Goal: Transaction & Acquisition: Purchase product/service

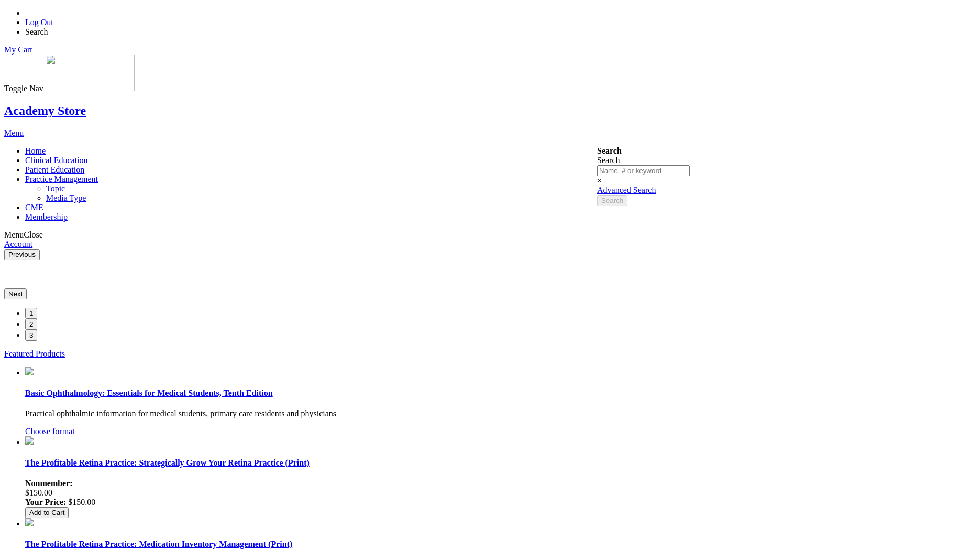
click at [98, 174] on span "Practice Management" at bounding box center [61, 178] width 73 height 9
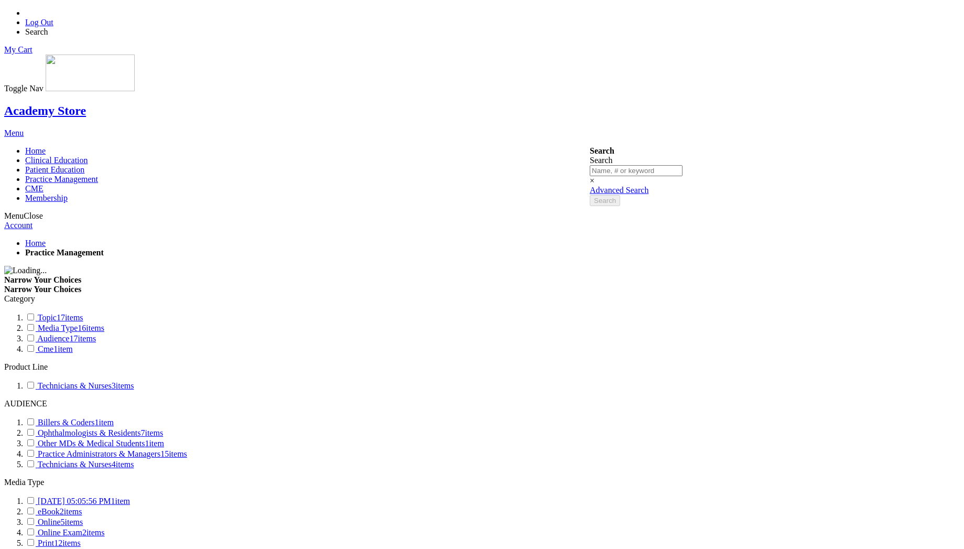
click at [53, 18] on link "Log Out" at bounding box center [39, 22] width 28 height 9
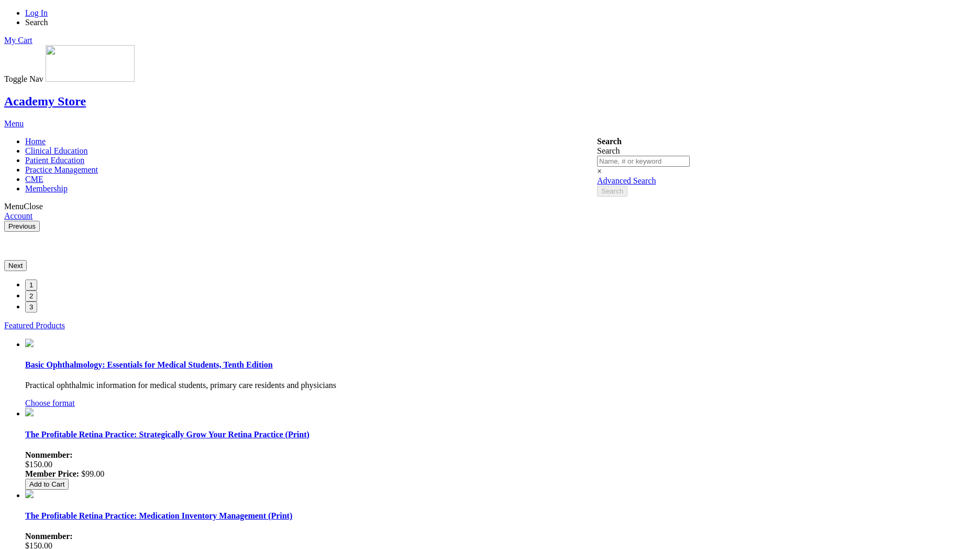
click at [48, 17] on link "Log In" at bounding box center [36, 12] width 23 height 9
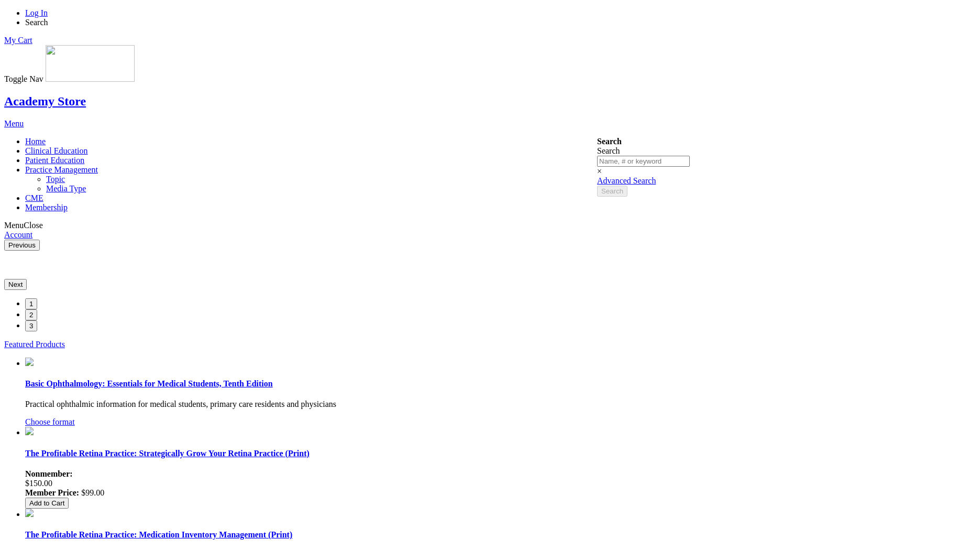
click at [98, 165] on span "Practice Management" at bounding box center [61, 169] width 73 height 9
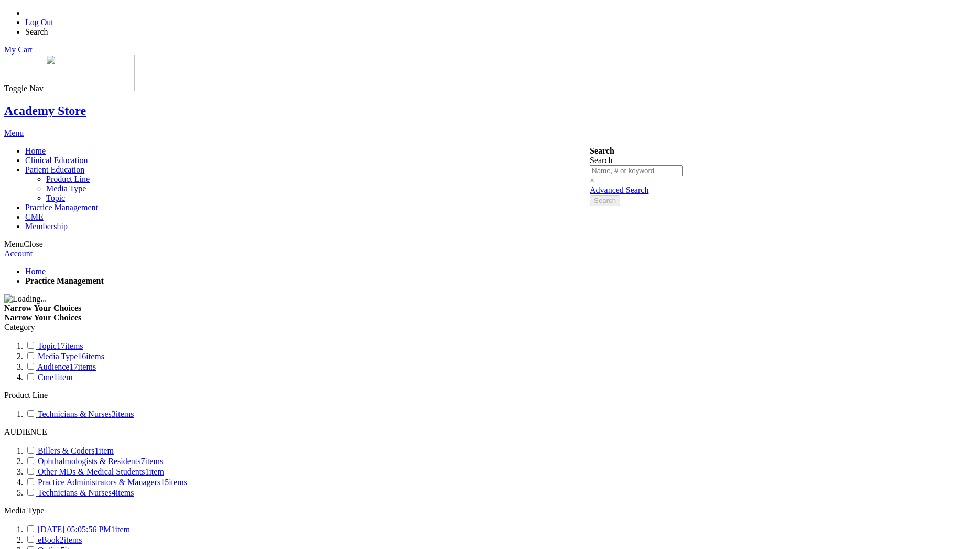
click at [84, 165] on span "Patient Education" at bounding box center [54, 169] width 59 height 9
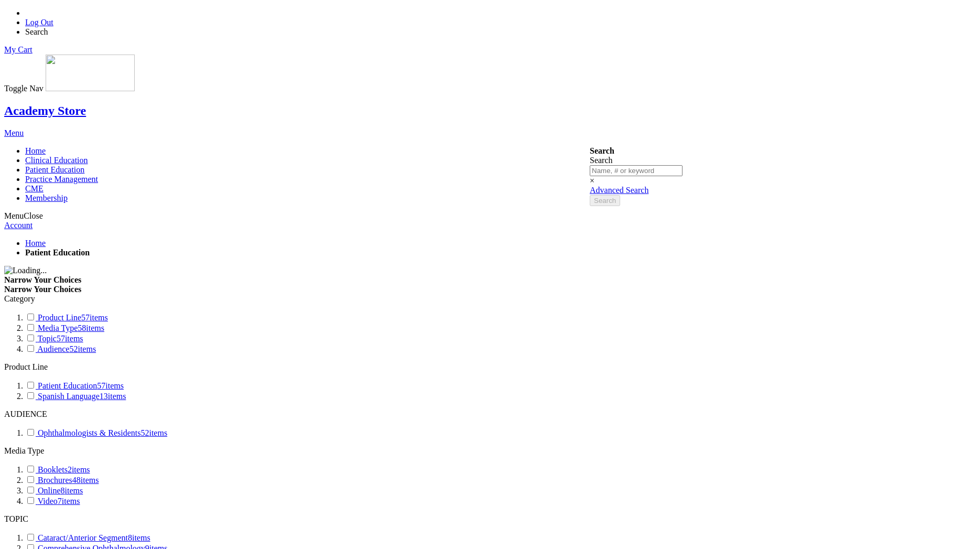
click at [135, 54] on img at bounding box center [90, 72] width 89 height 37
click at [46, 146] on link "Home" at bounding box center [35, 150] width 20 height 9
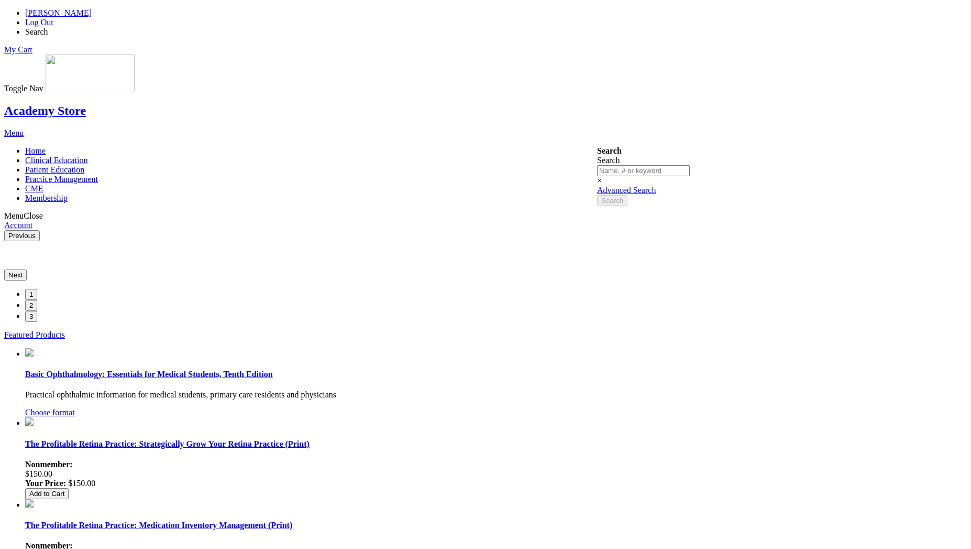
click at [92, 17] on span "[PERSON_NAME]" at bounding box center [58, 12] width 67 height 9
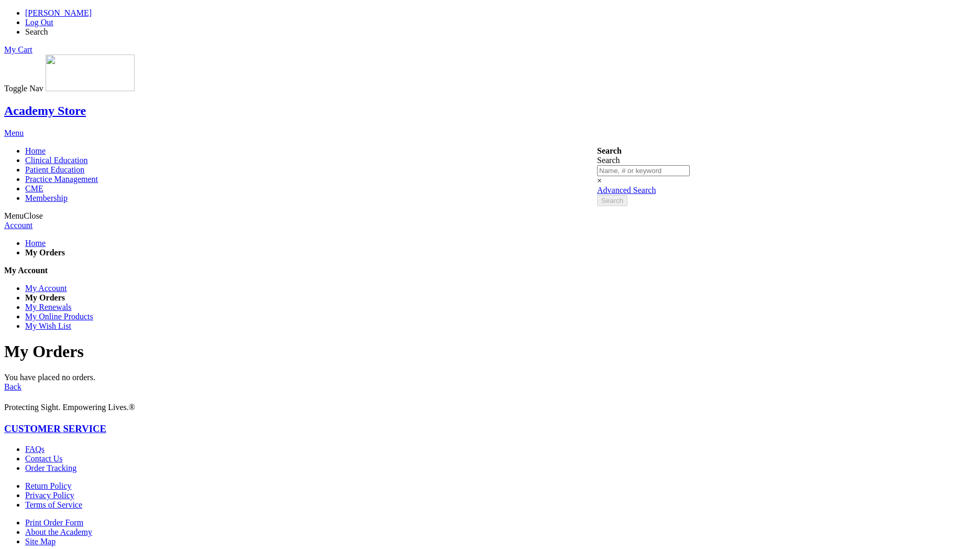
click at [65, 293] on strong "My Orders" at bounding box center [45, 297] width 40 height 9
click at [71, 302] on link "My Renewals" at bounding box center [48, 306] width 46 height 9
click at [257, 283] on li "My Account" at bounding box center [496, 287] width 942 height 9
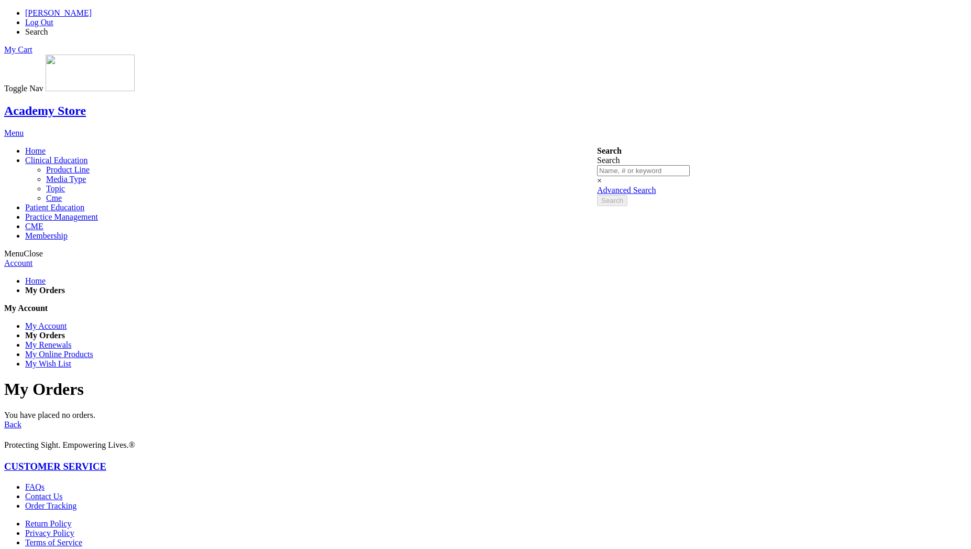
click at [88, 156] on span "Clinical Education" at bounding box center [56, 160] width 63 height 9
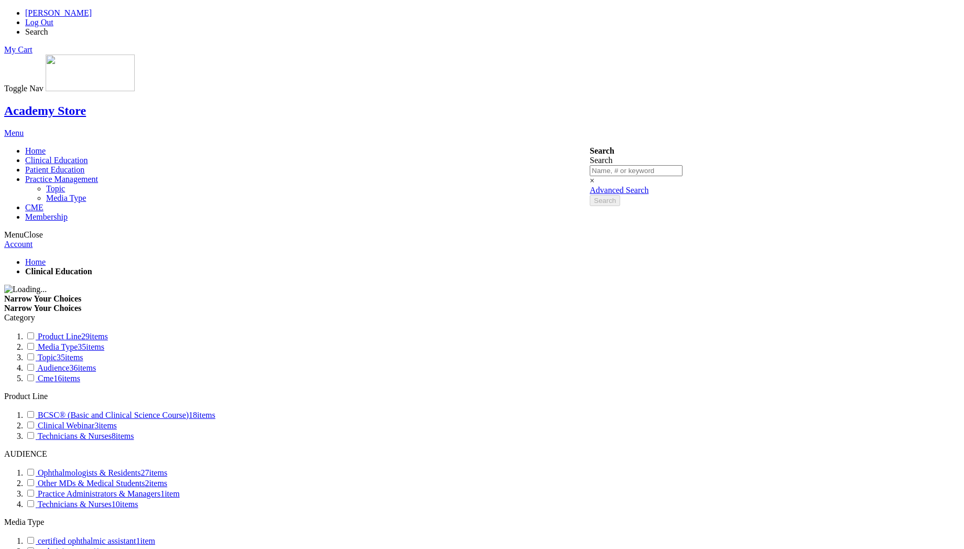
click at [98, 174] on link "Practice Management" at bounding box center [61, 178] width 73 height 9
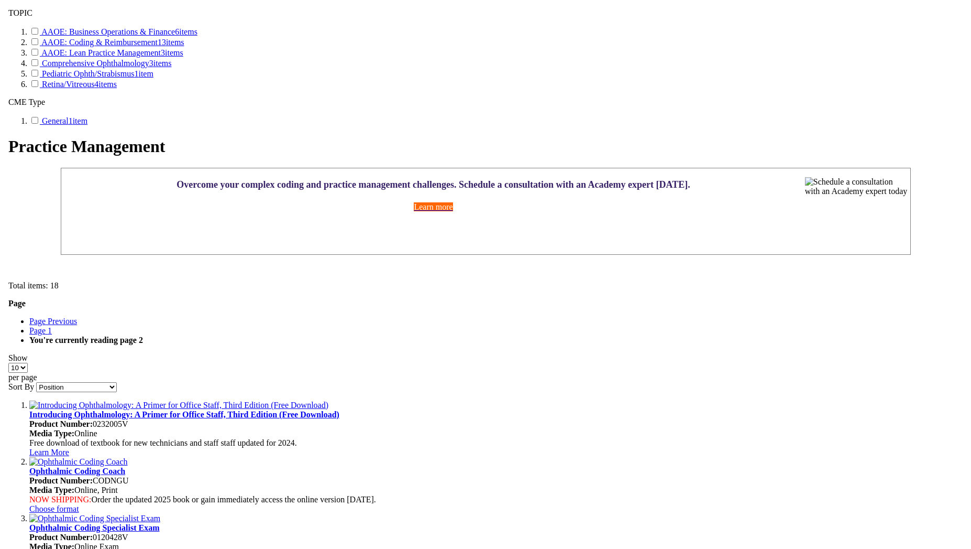
scroll to position [566, 0]
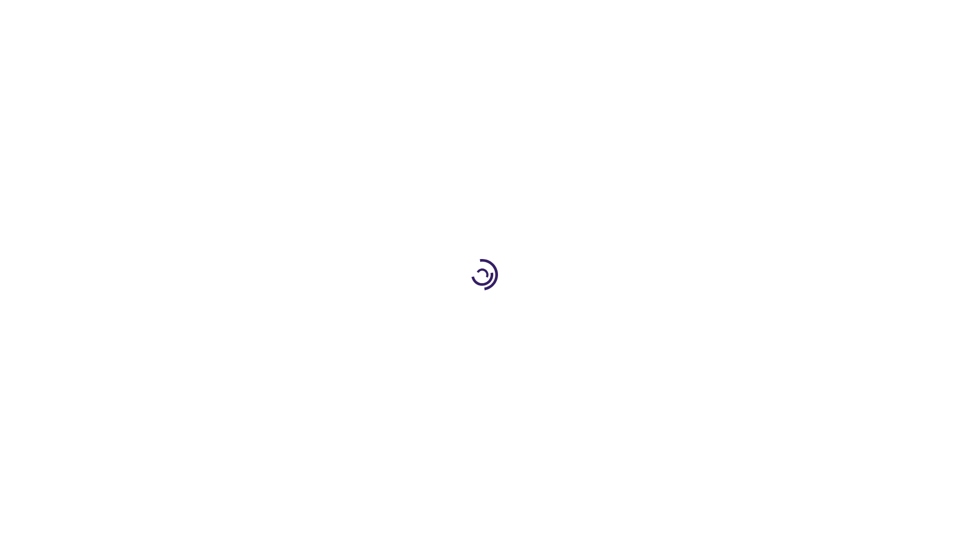
select select "US"
select select "47"
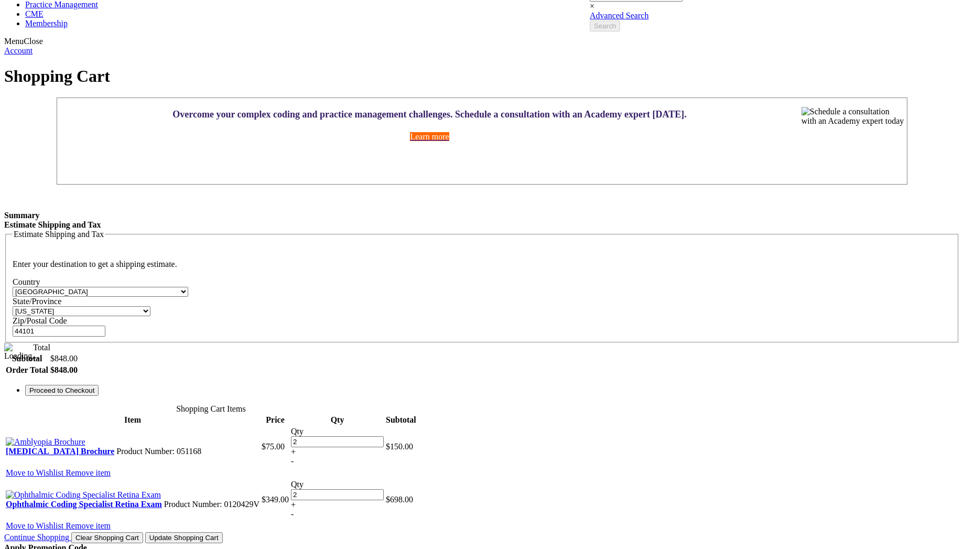
scroll to position [149, 0]
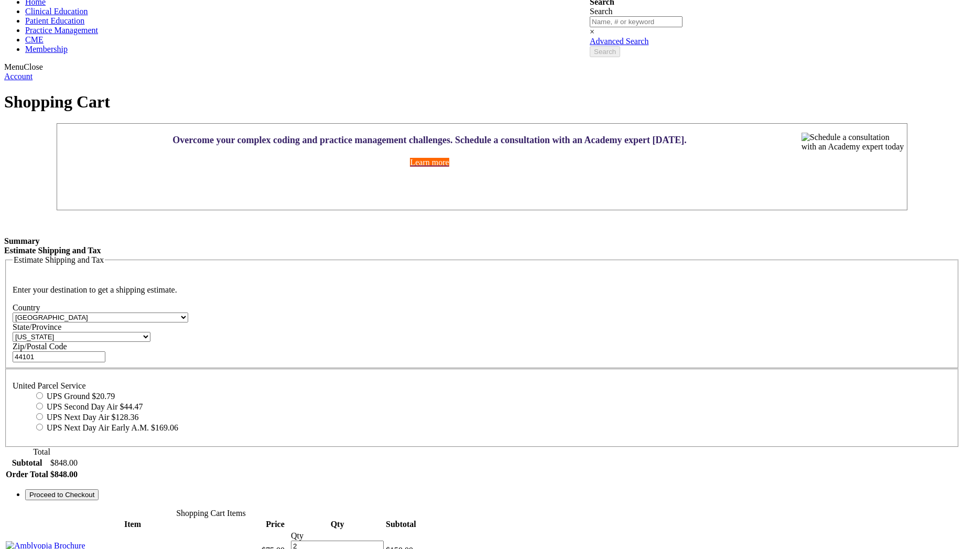
click at [115, 391] on span "$20.79" at bounding box center [103, 395] width 23 height 9
click at [43, 392] on input "UPS Ground $20.79" at bounding box center [39, 395] width 7 height 7
radio input "true"
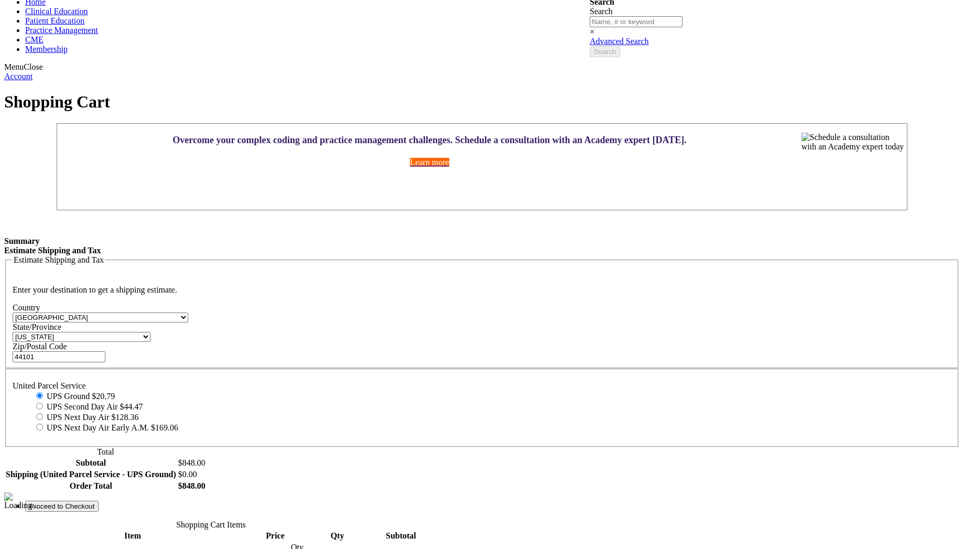
scroll to position [383, 0]
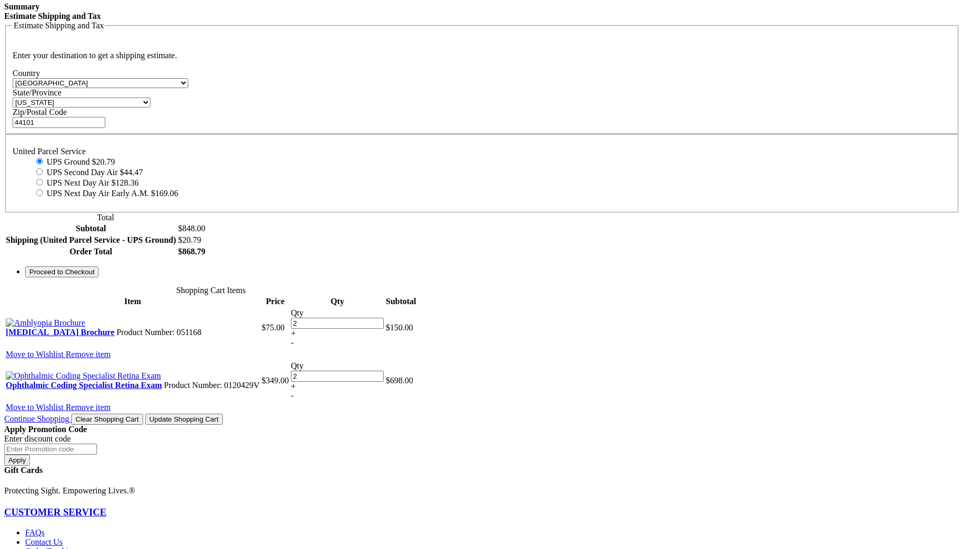
click at [94, 276] on span "Proceed to Checkout" at bounding box center [61, 272] width 65 height 8
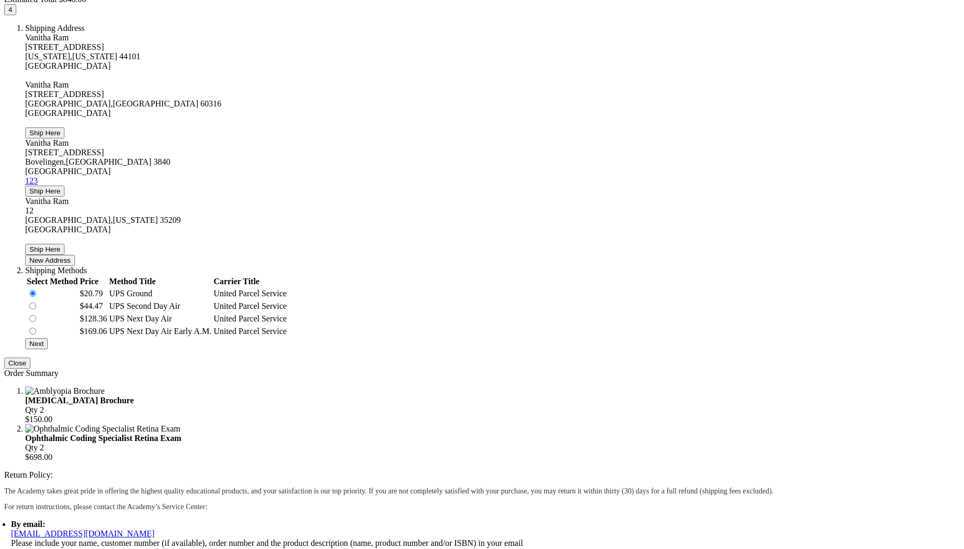
scroll to position [385, 0]
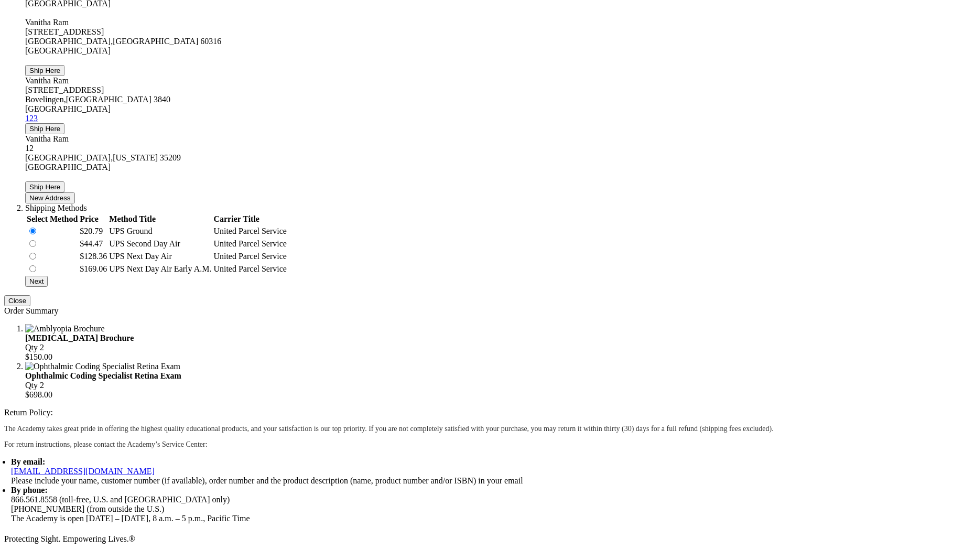
click at [48, 287] on button "Next" at bounding box center [36, 281] width 23 height 11
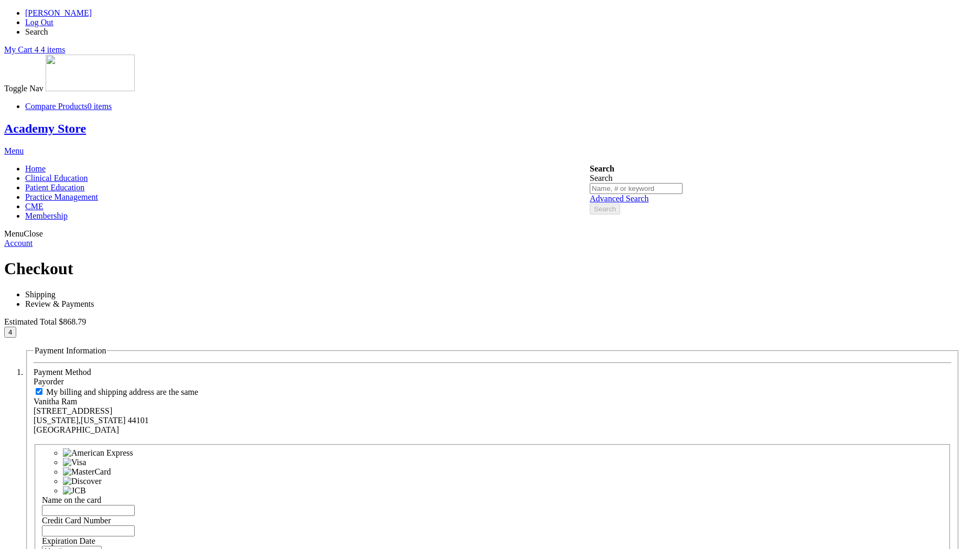
click at [135, 505] on input "Name on the card" at bounding box center [88, 510] width 93 height 11
type input "Vanitha"
click at [135, 525] on input "Credit Card Number" at bounding box center [88, 530] width 93 height 11
paste input "[CREDIT_CARD_NUMBER]"
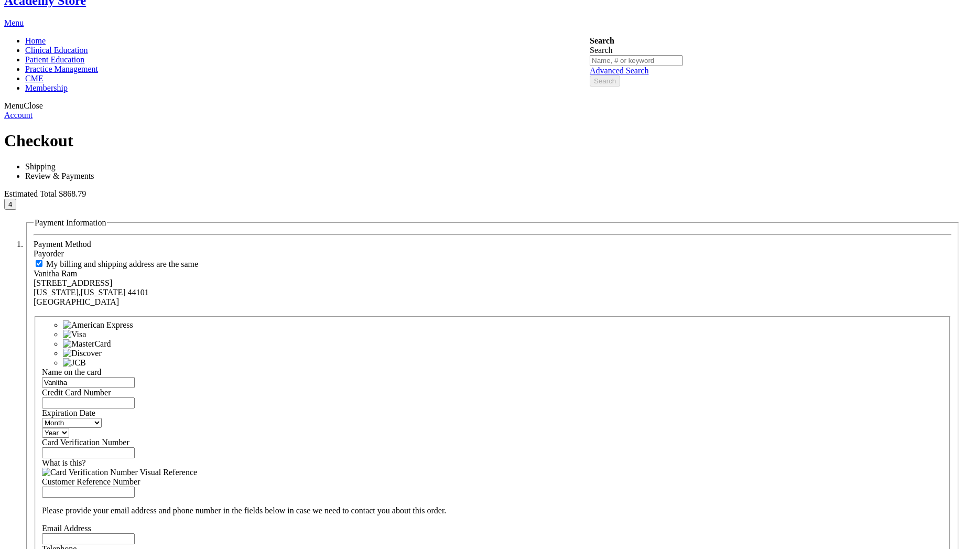
scroll to position [283, 0]
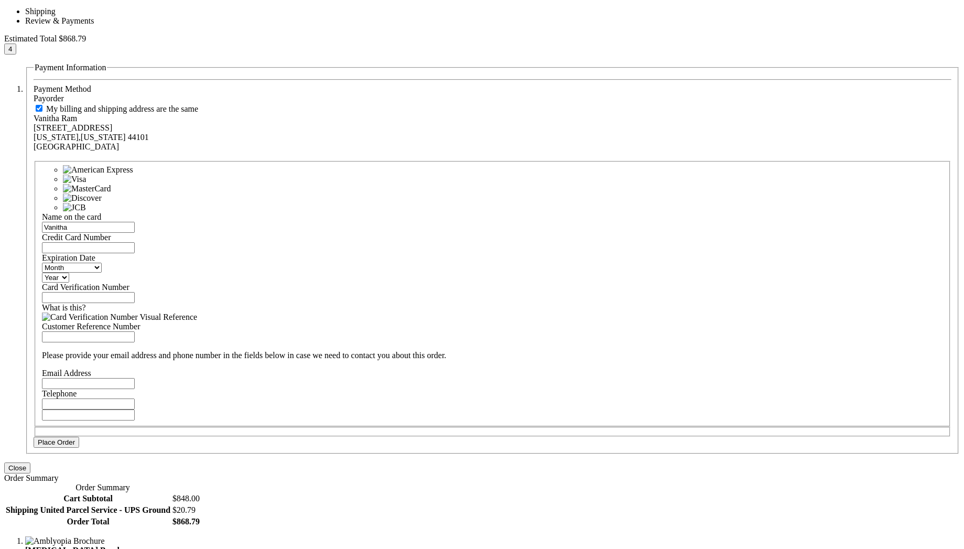
type input "[CREDIT_CARD_NUMBER]"
select select "3"
click at [102, 262] on select "Month [DATE] - [DATE] - [DATE] - [DATE] - [DATE] - [DATE] - [DATE] - [DATE] - […" at bounding box center [72, 267] width 60 height 10
select select "2030"
click at [69, 272] on select "Year [DATE] 2026 2027 2028 2029 2030 2031 2032 2033 2034 2035" at bounding box center [55, 277] width 27 height 10
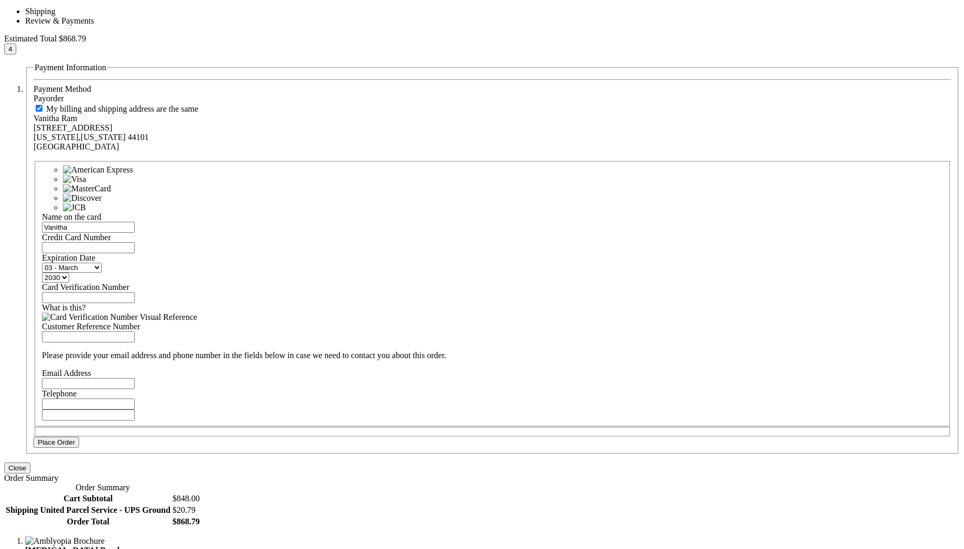
click at [135, 292] on input "Card Verification Number" at bounding box center [88, 297] width 93 height 11
type input "123"
click at [129, 282] on label "Card Verification Number" at bounding box center [85, 286] width 87 height 9
click at [135, 292] on input "123" at bounding box center [88, 297] width 93 height 11
click at [135, 378] on input "Email Address" at bounding box center [88, 383] width 93 height 11
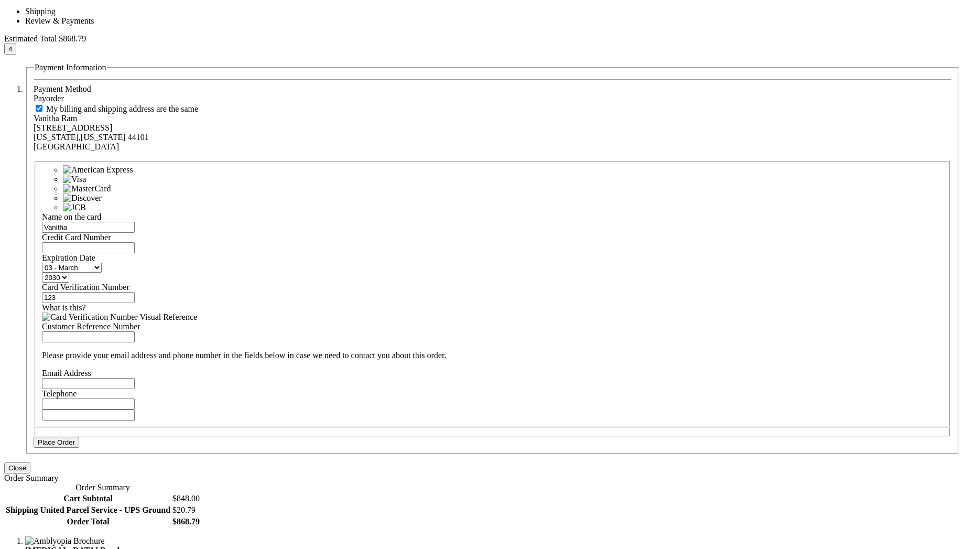
type input "vanitha@mail.com"
click at [135, 398] on input "Telephone" at bounding box center [88, 403] width 93 height 11
type input "123"
click at [75, 446] on span "Place Order" at bounding box center [56, 442] width 37 height 8
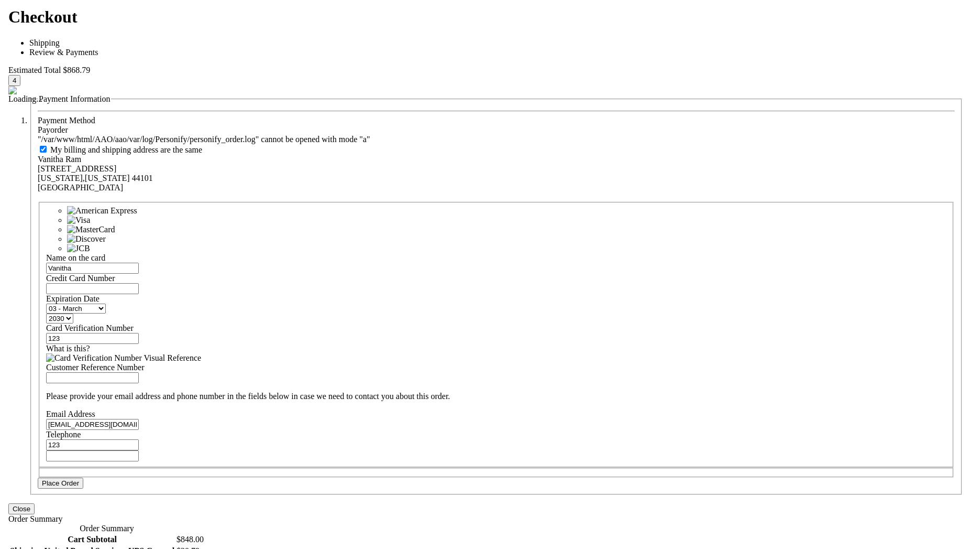
scroll to position [321, 0]
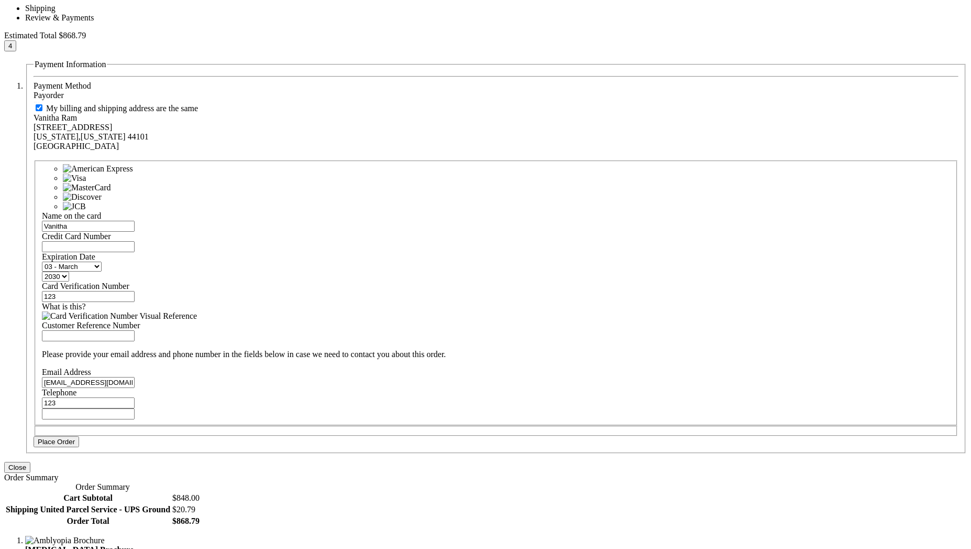
scroll to position [283, 0]
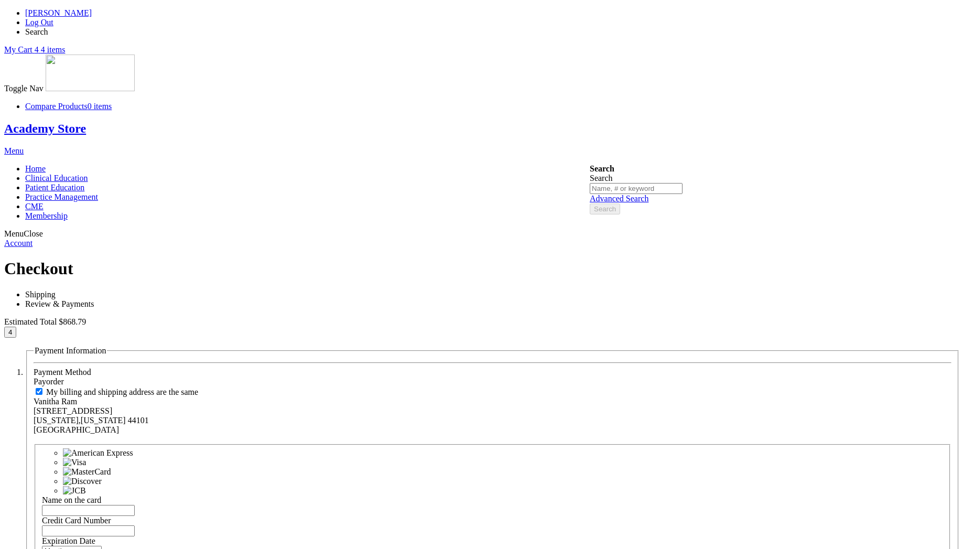
click at [135, 505] on input "Name on the card" at bounding box center [88, 510] width 93 height 11
type input "vetri"
click at [135, 525] on input "Credit Card Number" at bounding box center [88, 530] width 93 height 11
paste input "4111111111111111"
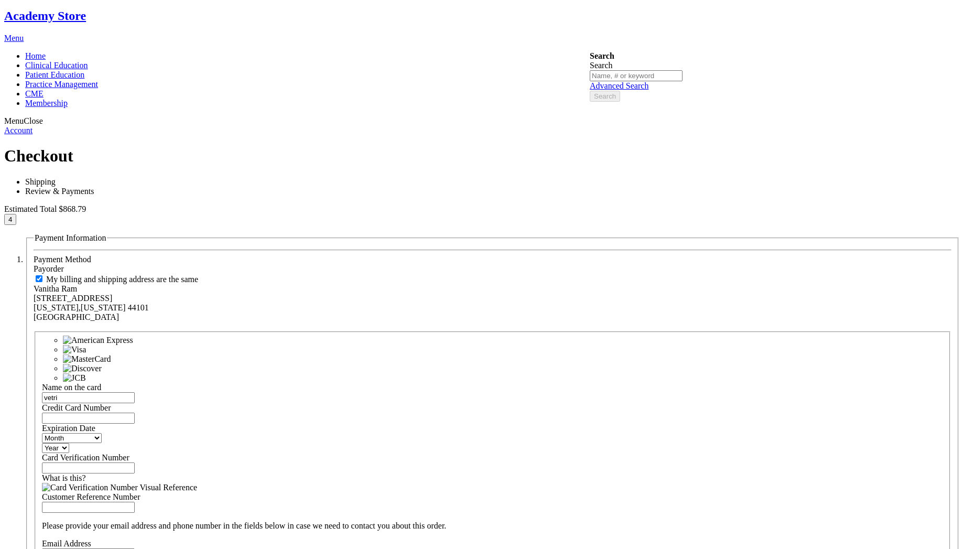
scroll to position [283, 0]
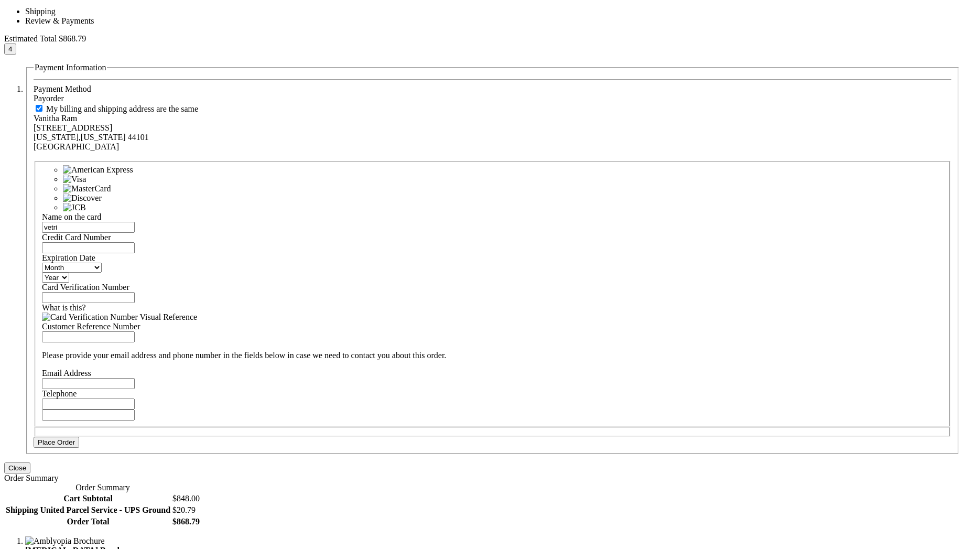
type input "4111111111111111"
select select "2"
click at [102, 262] on select "Month 01 - January 02 - February 03 - March 04 - April 05 - May 06 - June 07 - …" at bounding box center [72, 267] width 60 height 10
select select "2030"
click at [69, 272] on select "Year 2025 2026 2027 2028 2029 2030 2031 2032 2033 2034 2035" at bounding box center [55, 277] width 27 height 10
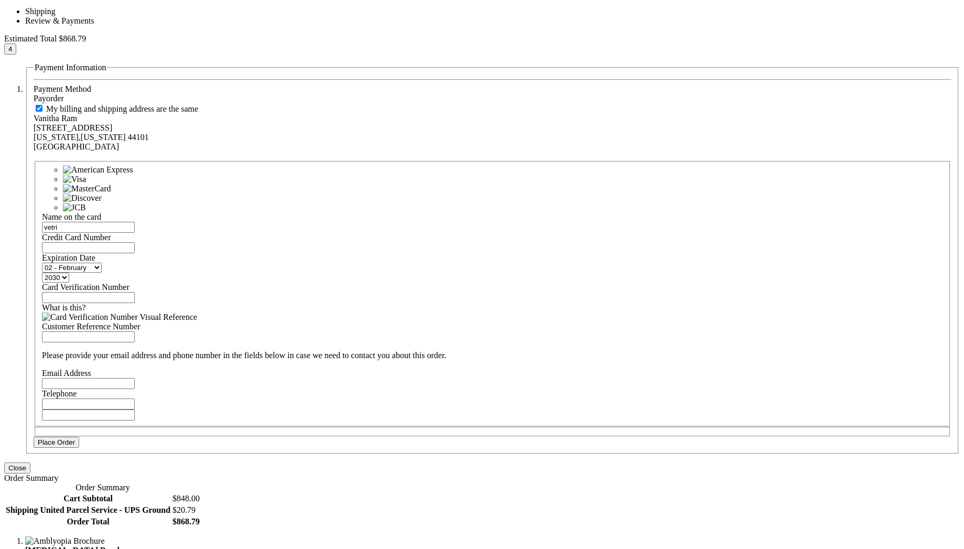
click at [135, 292] on input "Card Verification Number" at bounding box center [88, 297] width 93 height 11
type input "123"
click at [135, 378] on input "Email Address" at bounding box center [88, 383] width 93 height 11
type input "vetri@mail.com"
click at [135, 398] on input "Telephone" at bounding box center [88, 403] width 93 height 11
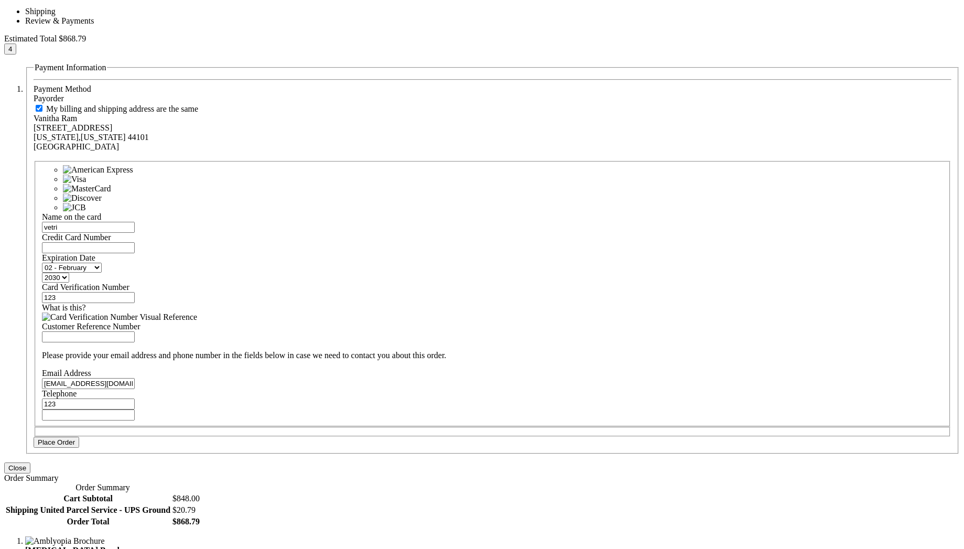
type input "123"
click at [79, 447] on button "Place Order" at bounding box center [57, 441] width 46 height 11
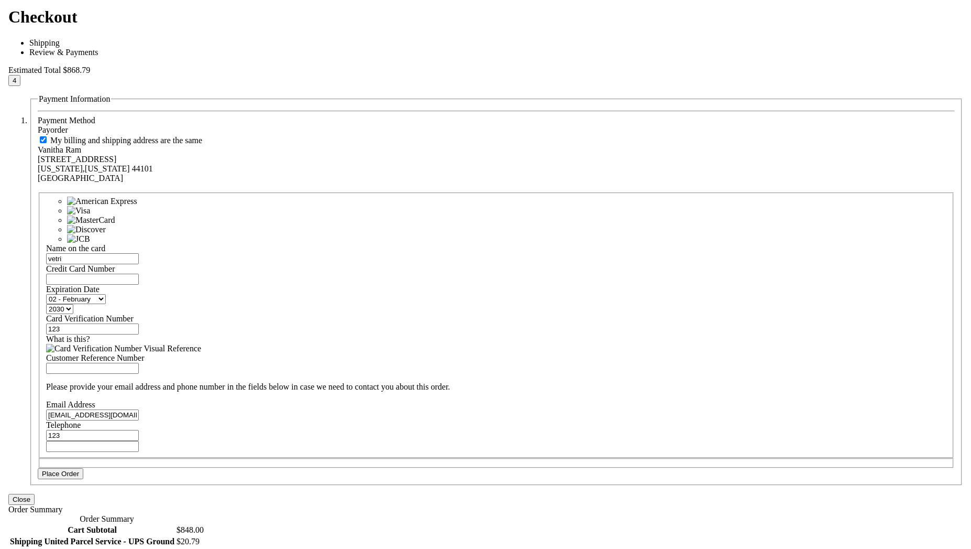
scroll to position [321, 0]
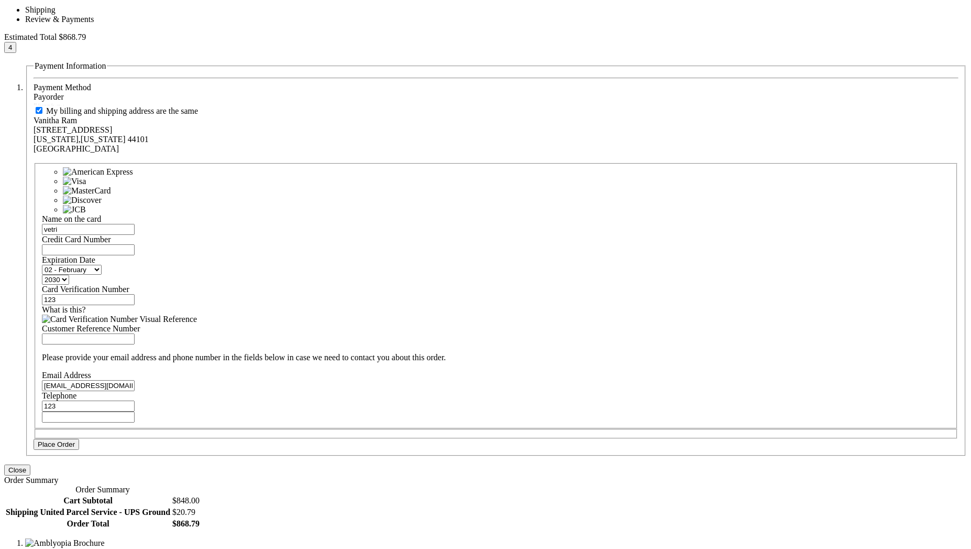
scroll to position [283, 0]
drag, startPoint x: 573, startPoint y: 234, endPoint x: 572, endPoint y: 239, distance: 5.3
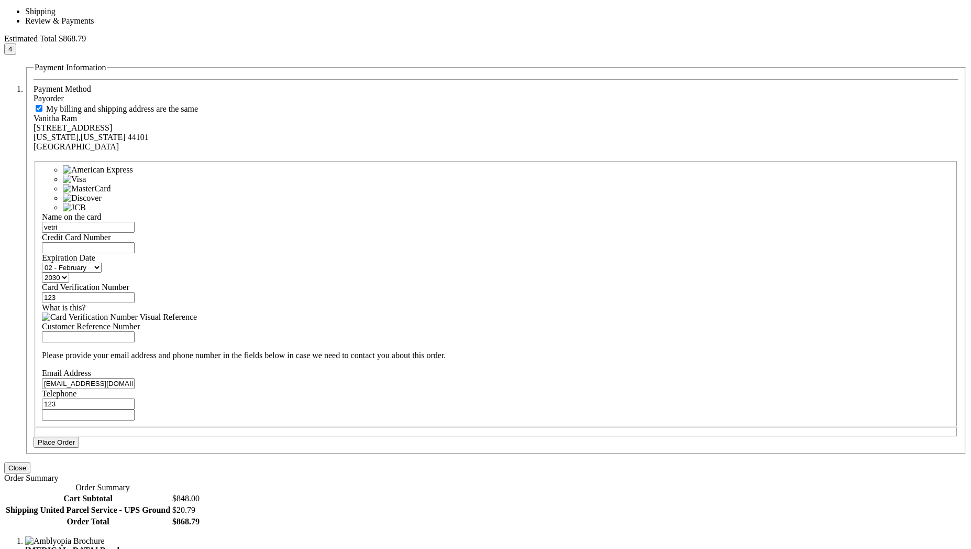
drag, startPoint x: 557, startPoint y: 296, endPoint x: 566, endPoint y: 272, distance: 25.0
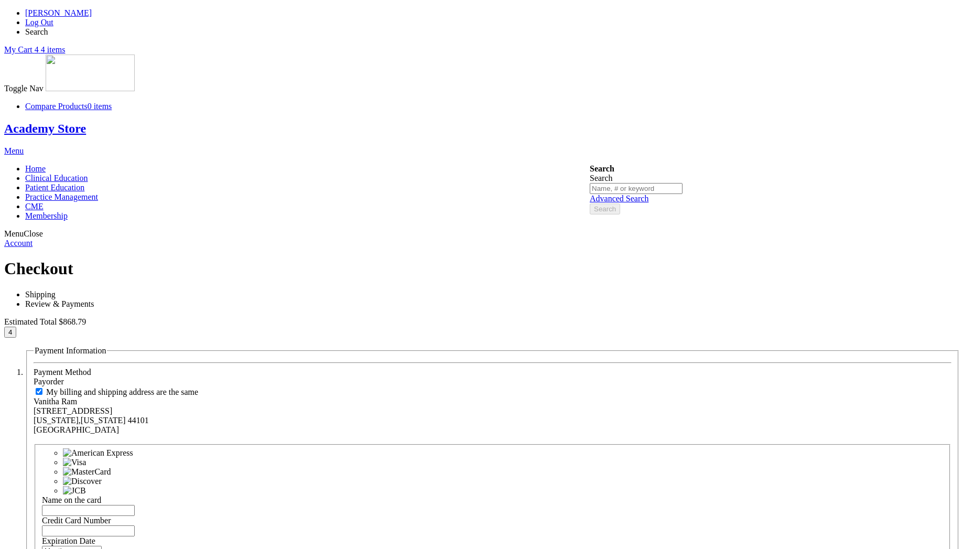
click at [65, 45] on span "4 4 items" at bounding box center [50, 49] width 31 height 9
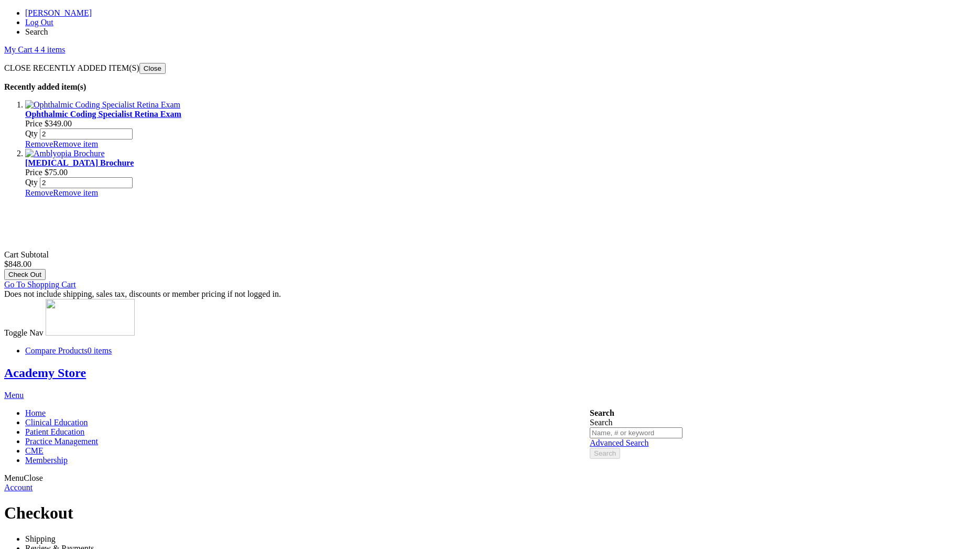
click at [53, 18] on link "Log Out" at bounding box center [39, 22] width 28 height 9
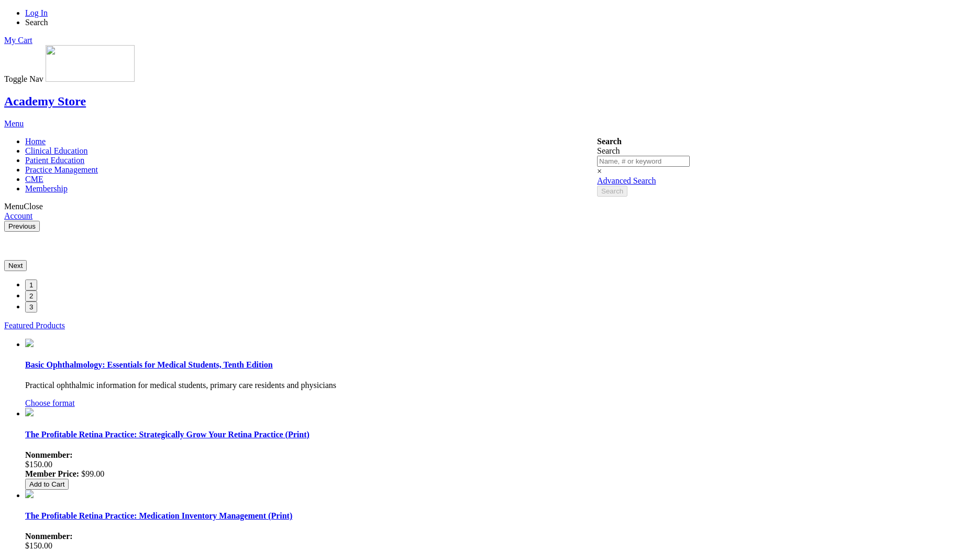
click at [48, 14] on link "Log In" at bounding box center [36, 12] width 23 height 9
drag, startPoint x: 640, startPoint y: 23, endPoint x: 650, endPoint y: 10, distance: 16.0
click at [640, 18] on li "Log In" at bounding box center [496, 12] width 942 height 9
click at [48, 17] on link "Log In" at bounding box center [36, 12] width 23 height 9
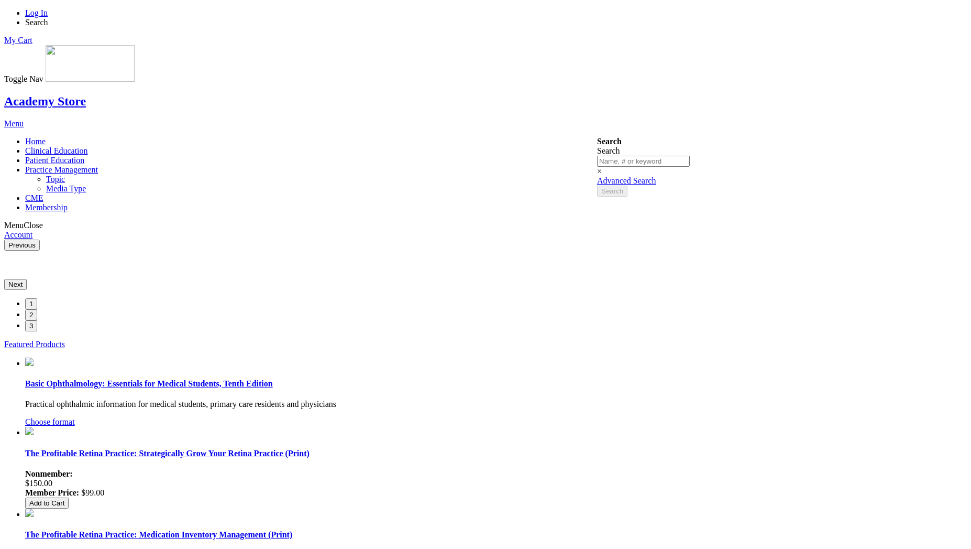
click at [98, 165] on span "Practice Management" at bounding box center [61, 169] width 73 height 9
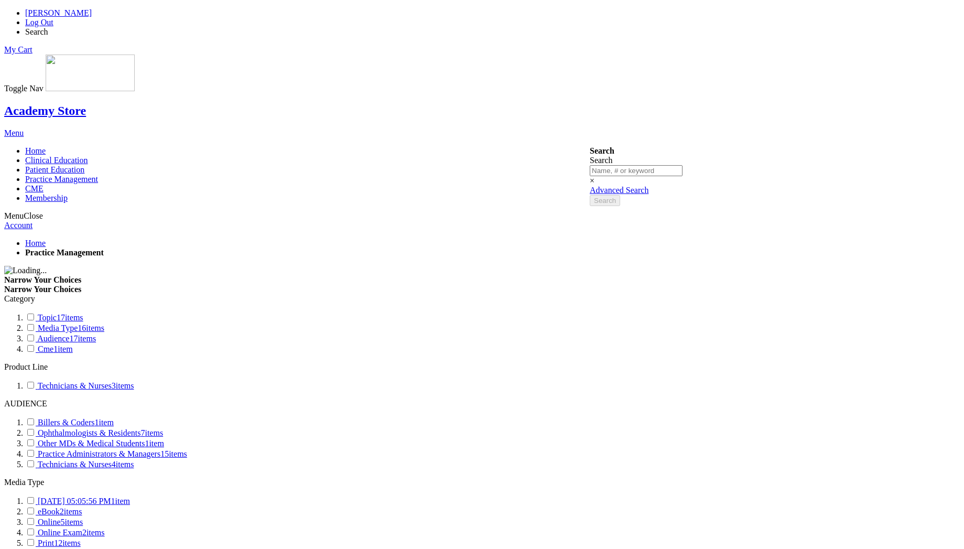
click at [92, 16] on span "[PERSON_NAME]" at bounding box center [58, 12] width 67 height 9
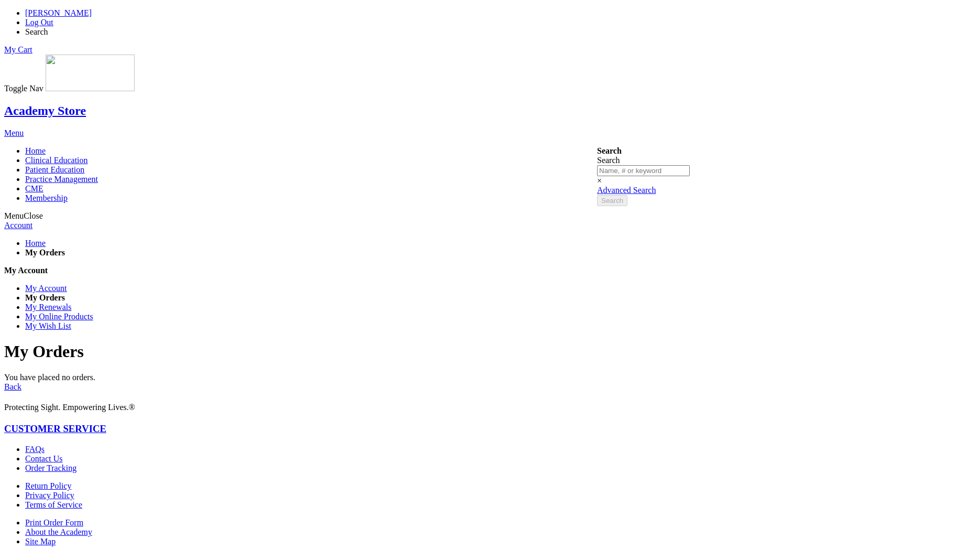
click at [71, 302] on link "My Renewals" at bounding box center [48, 306] width 46 height 9
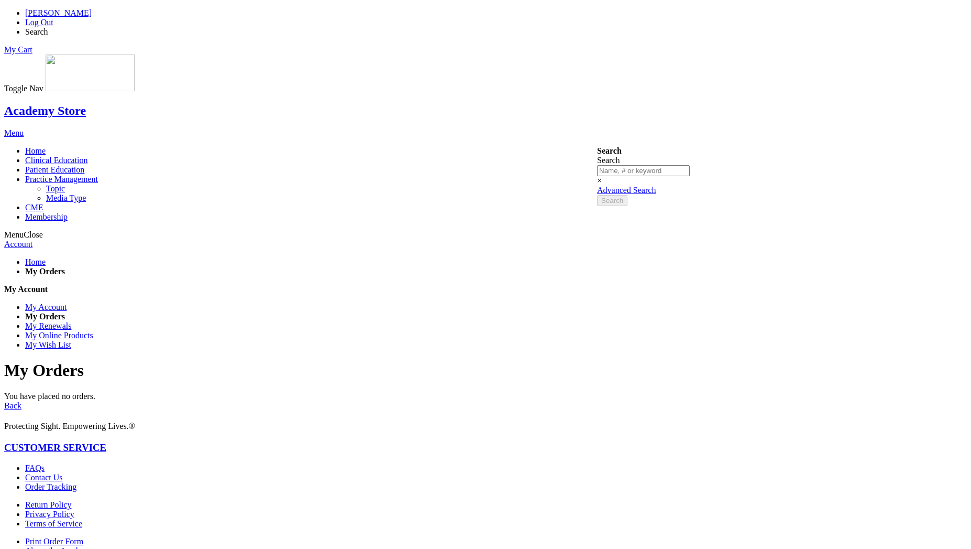
click at [98, 174] on span "Practice Management" at bounding box center [61, 178] width 73 height 9
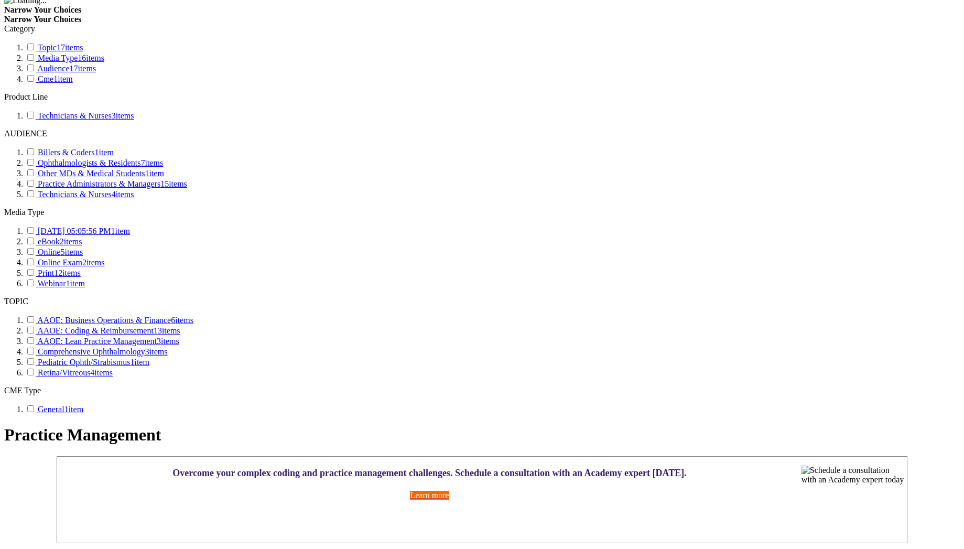
scroll to position [566, 0]
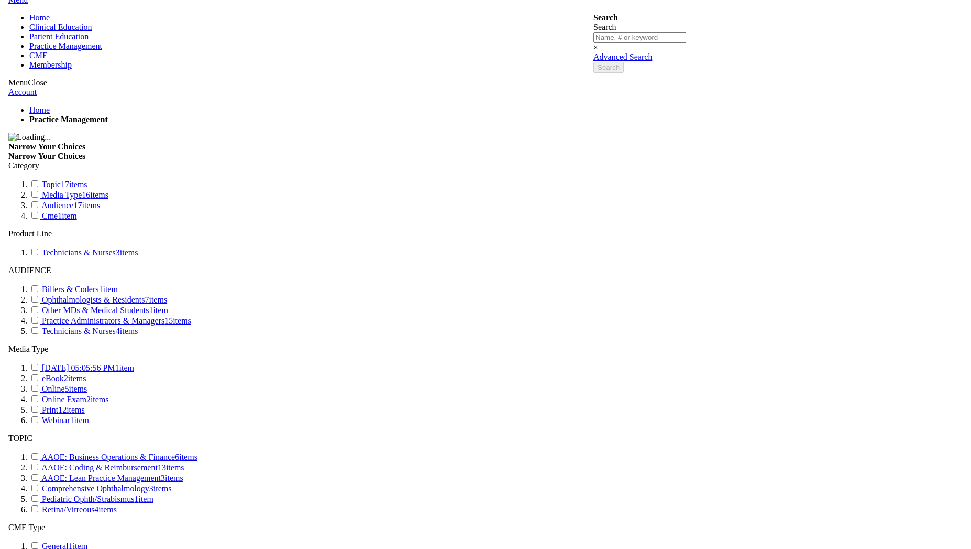
scroll to position [0, 0]
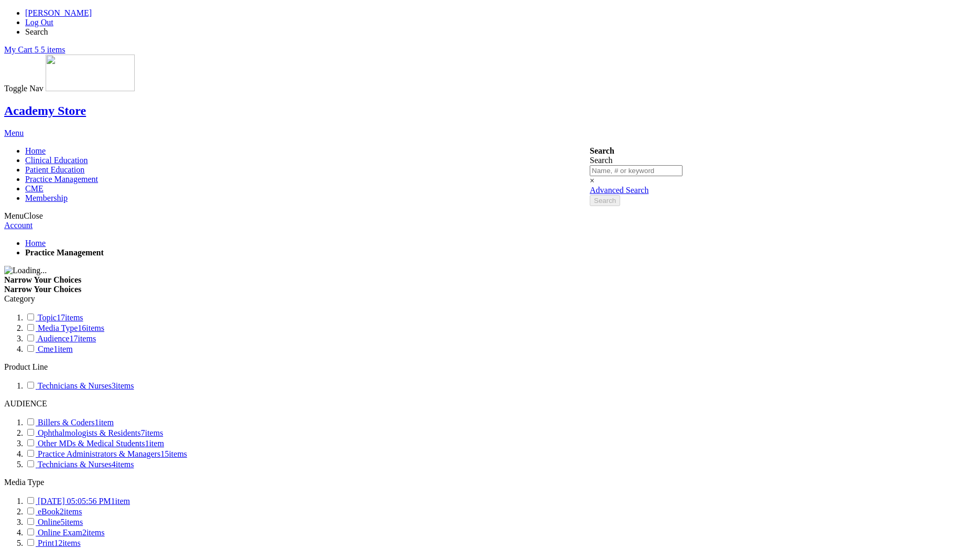
click at [65, 45] on link "My Cart 5 5 items" at bounding box center [34, 49] width 61 height 9
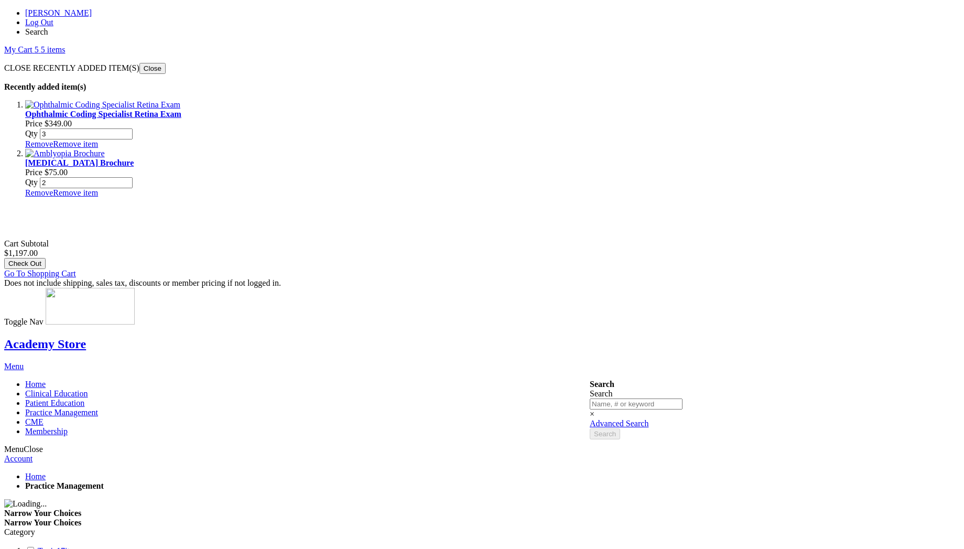
click at [76, 269] on span "Go To Shopping Cart" at bounding box center [40, 273] width 72 height 9
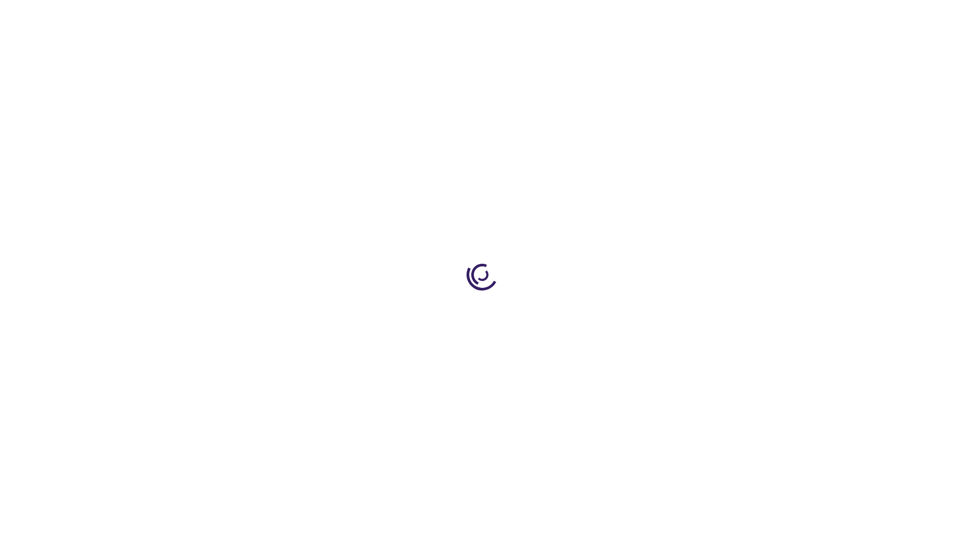
select select "US"
select select "47"
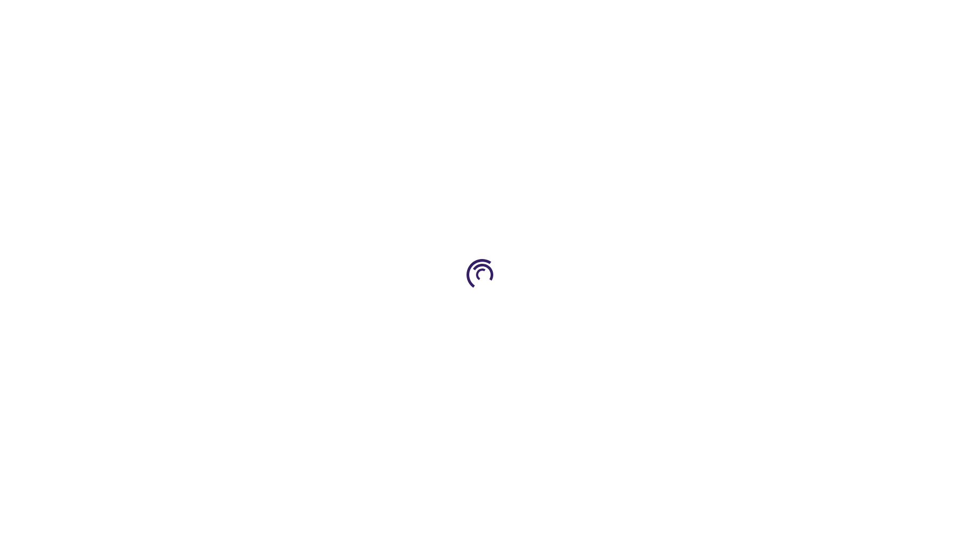
select select "US"
select select "47"
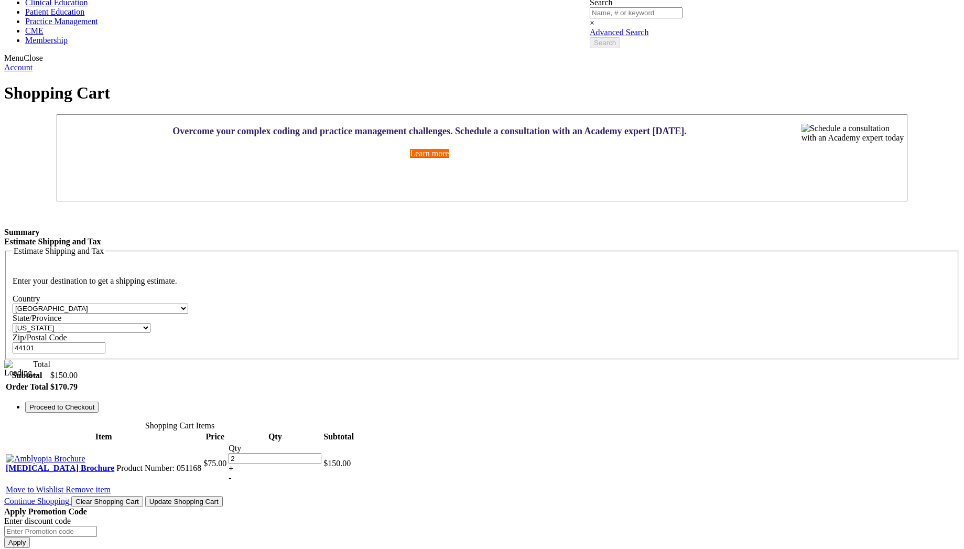
scroll to position [243, 0]
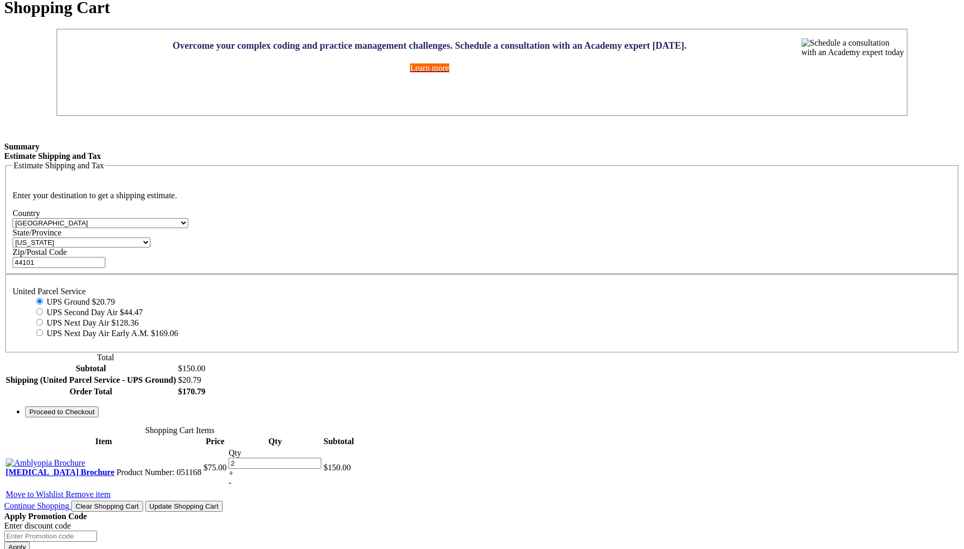
click at [94, 415] on span "Proceed to Checkout" at bounding box center [61, 412] width 65 height 8
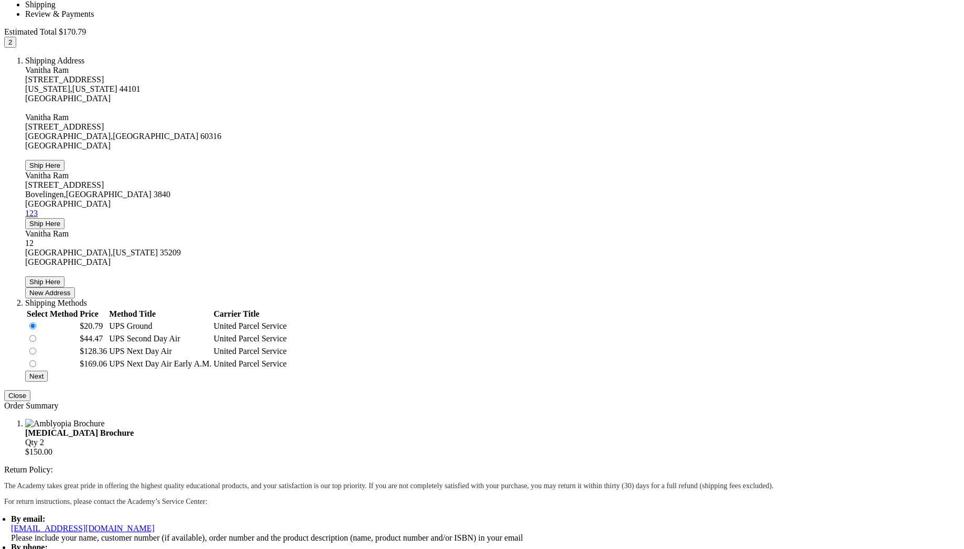
scroll to position [385, 0]
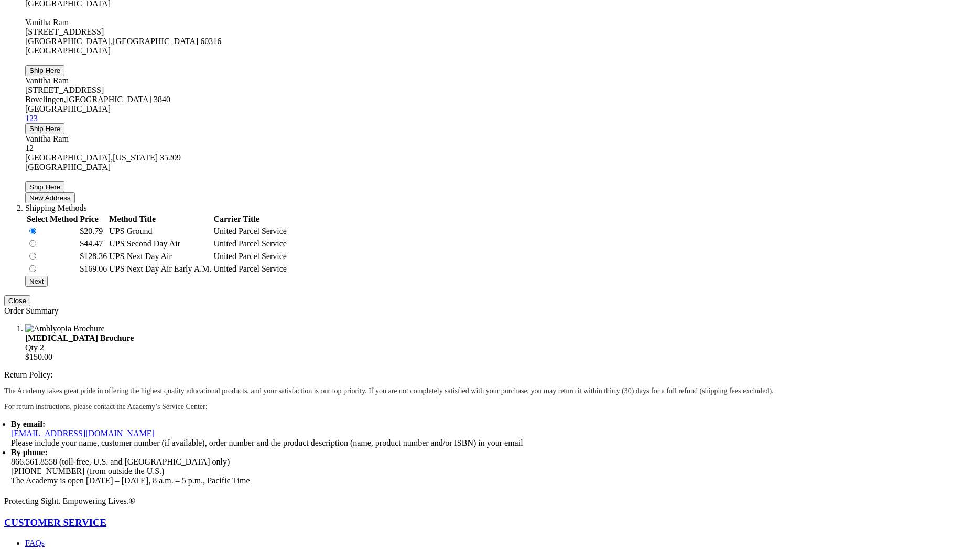
click at [43, 285] on span "Next" at bounding box center [36, 281] width 14 height 8
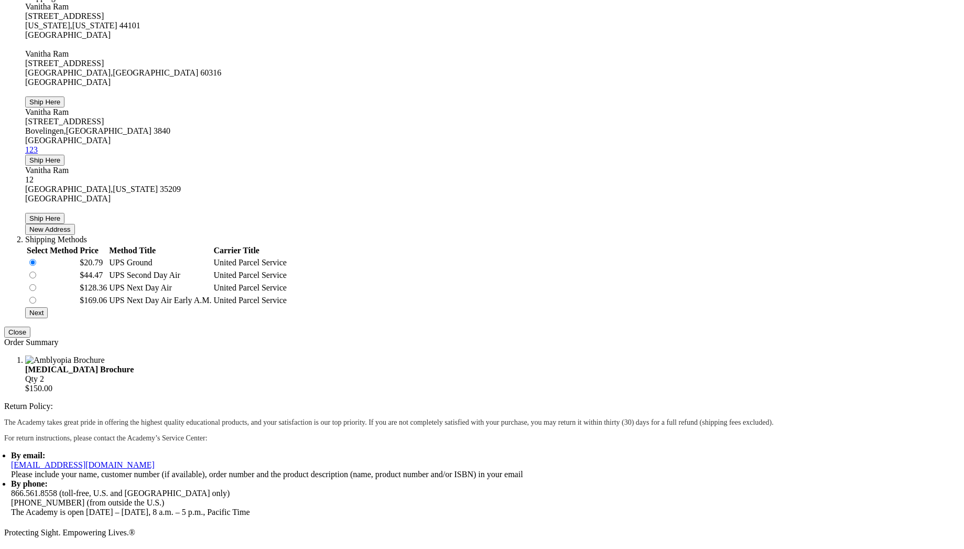
scroll to position [0, 0]
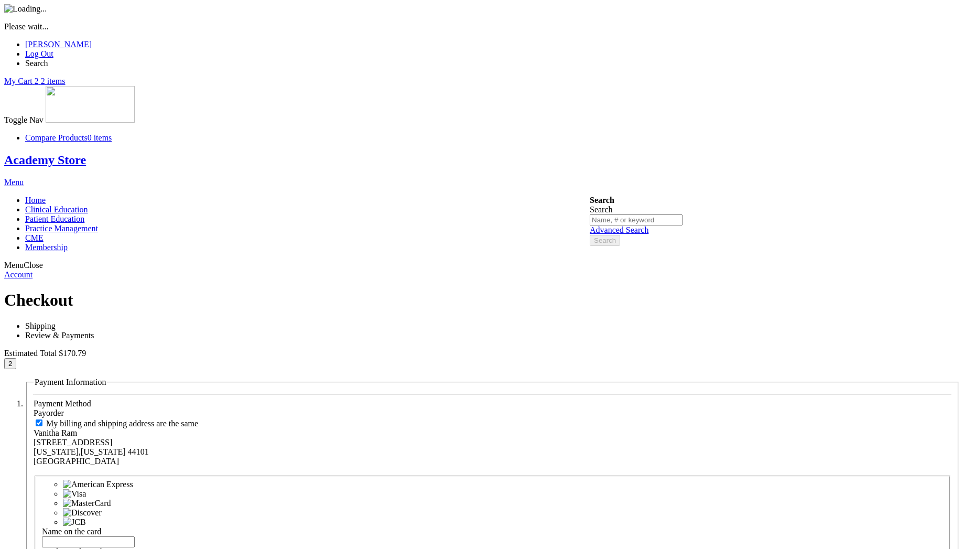
click at [277, 31] on div "Please wait..." at bounding box center [481, 17] width 955 height 27
click at [269, 31] on div "Please wait..." at bounding box center [481, 17] width 955 height 27
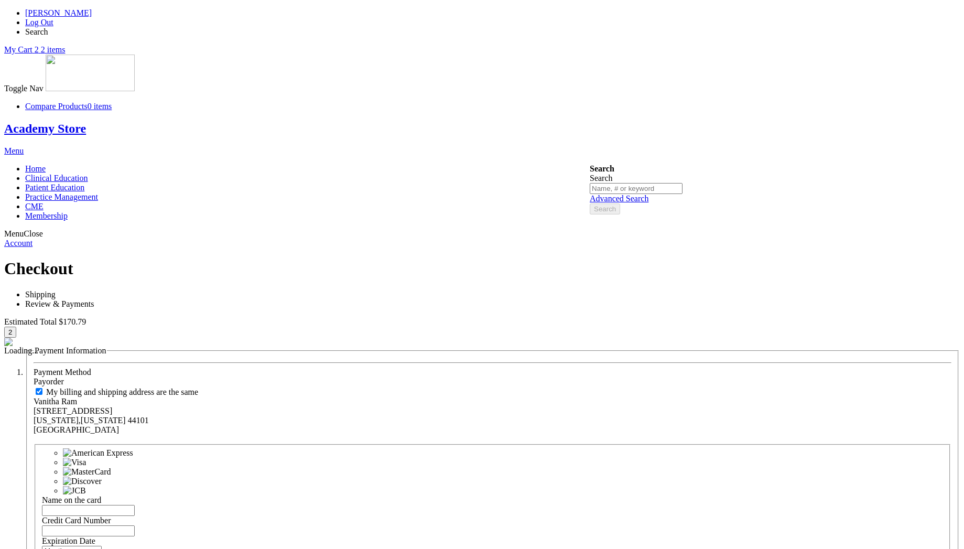
click at [135, 525] on input "Credit Card Number" at bounding box center [88, 530] width 93 height 11
paste input "4111111111111111"
type input "4111111111111111"
click at [135, 505] on input "Name on the card" at bounding box center [88, 510] width 93 height 11
type input "vetri"
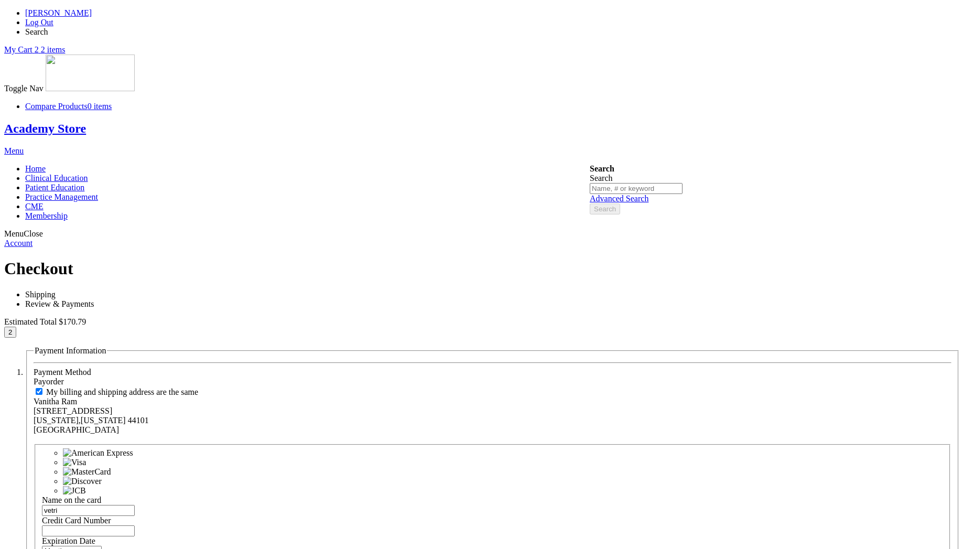
select select "5"
click at [102, 545] on select "Month 01 - January 02 - February 03 - March 04 - April 05 - May 06 - June 07 - …" at bounding box center [72, 550] width 60 height 10
select select "2028"
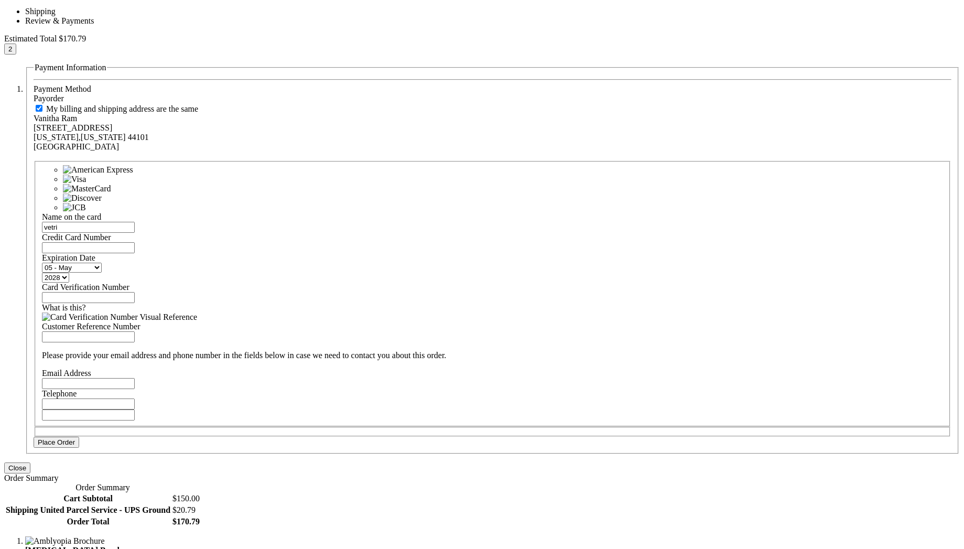
click at [135, 292] on input "Card Verification Number" at bounding box center [88, 297] width 93 height 11
type input "123"
click at [135, 378] on input "Email Address" at bounding box center [88, 383] width 93 height 11
type input "[EMAIL_ADDRESS][DOMAIN_NAME]"
click at [135, 398] on input "Telephone" at bounding box center [88, 403] width 93 height 11
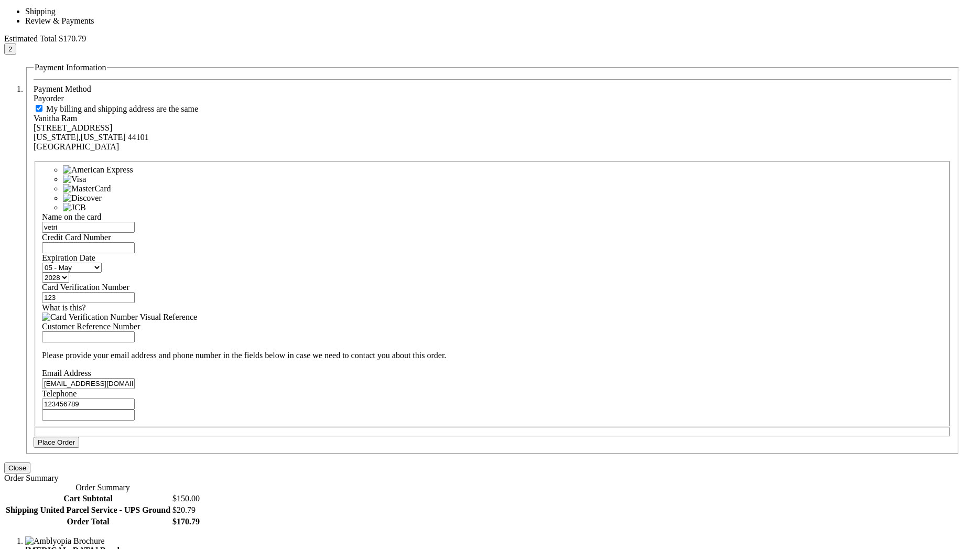
type input "123456789"
click at [75, 446] on span "Place Order" at bounding box center [56, 442] width 37 height 8
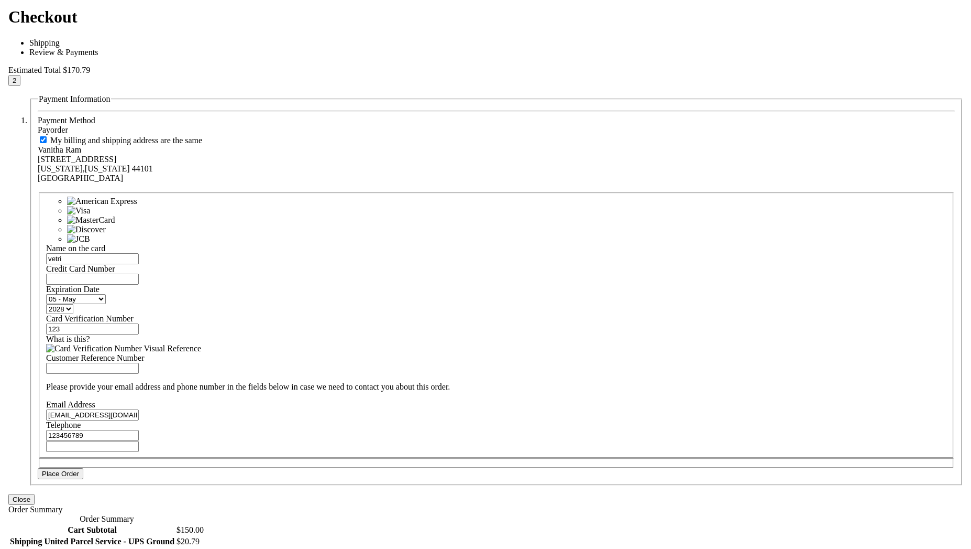
scroll to position [321, 0]
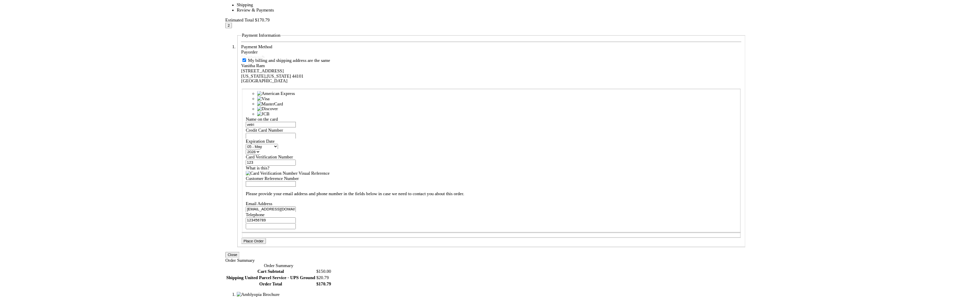
scroll to position [283, 0]
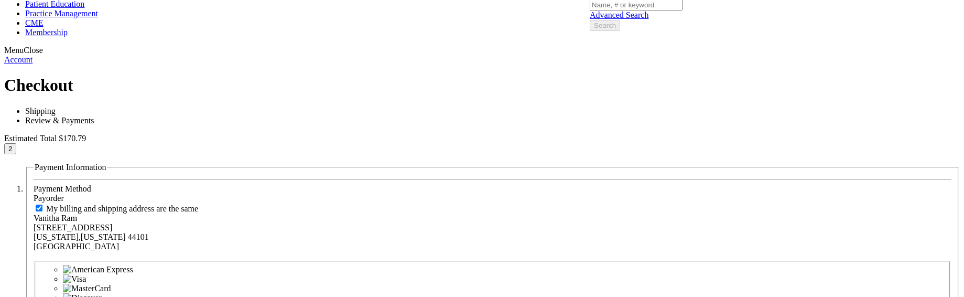
scroll to position [283, 0]
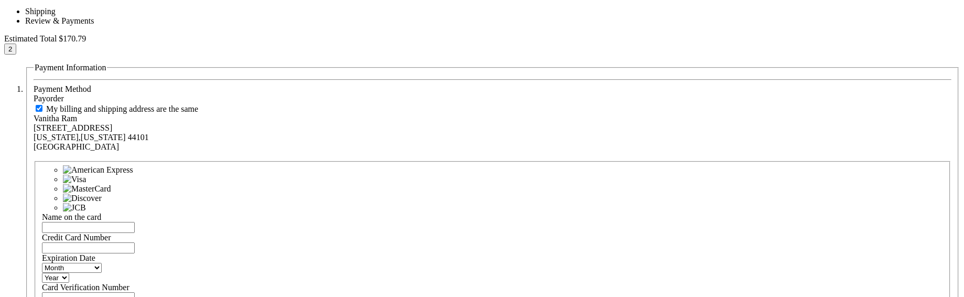
click at [135, 222] on input "Name on the card" at bounding box center [88, 227] width 93 height 11
type input "vetri"
click at [135, 242] on input "Credit Card Number" at bounding box center [88, 247] width 93 height 11
paste input "4111111111111111"
type input "4111111111111111"
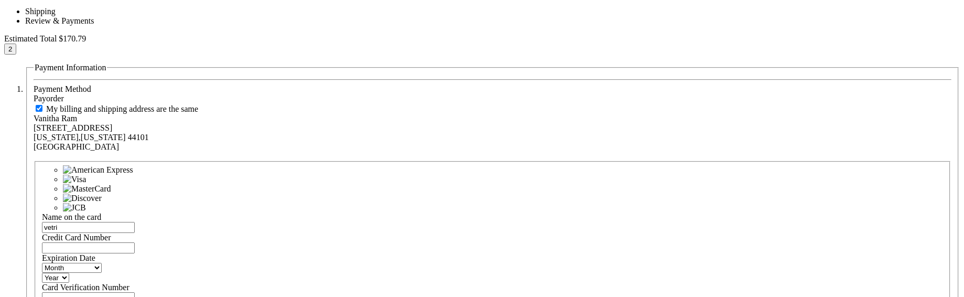
select select "1"
click at [102, 262] on select "Month 01 - January 02 - February 03 - March 04 - April 05 - May 06 - June 07 - …" at bounding box center [72, 267] width 60 height 10
select select "2029"
click at [69, 272] on select "Year 2025 2026 2027 2028 2029 2030 2031 2032 2033 2034 2035" at bounding box center [55, 277] width 27 height 10
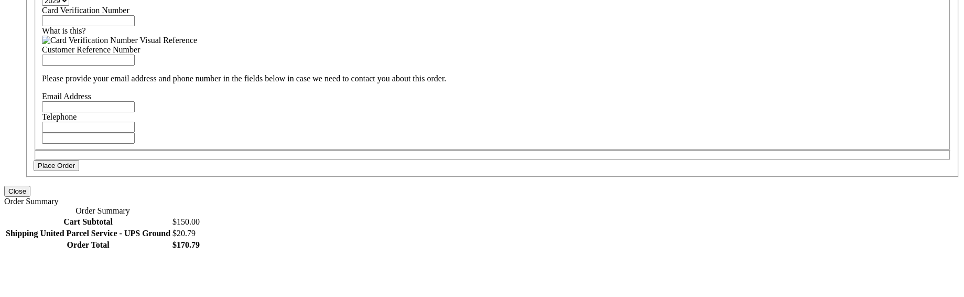
scroll to position [377, 0]
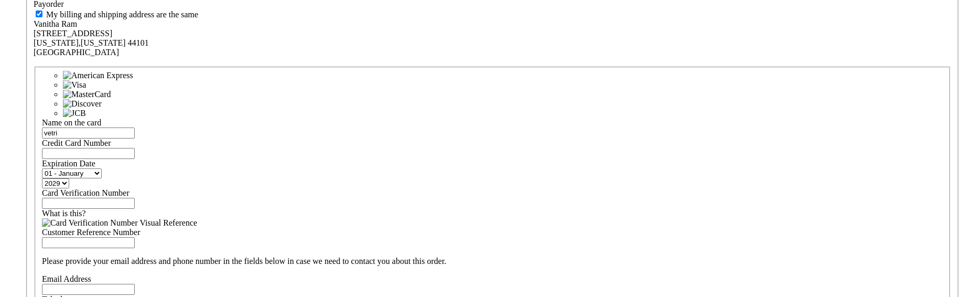
click at [135, 198] on input "Card Verification Number" at bounding box center [88, 203] width 93 height 11
type input "123"
click at [135, 237] on input "Customer Reference Number" at bounding box center [88, 242] width 93 height 11
type input "123"
click at [135, 283] on input "Email Address" at bounding box center [88, 288] width 93 height 11
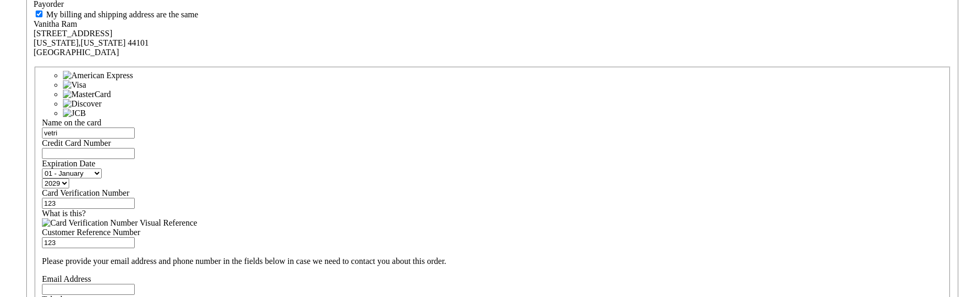
type input "vetri@mail.com"
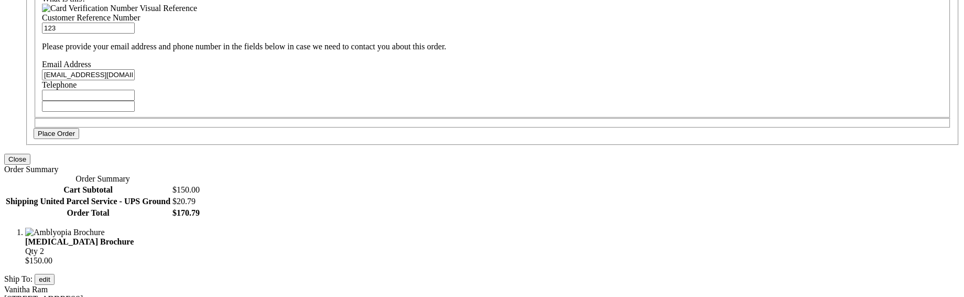
scroll to position [566, 0]
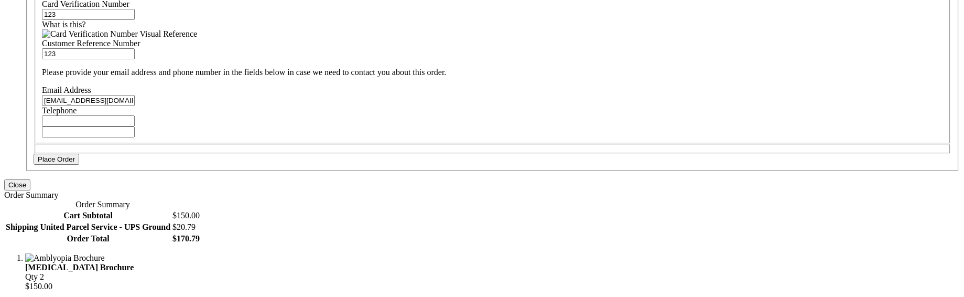
click at [135, 115] on input "Telephone" at bounding box center [88, 120] width 93 height 11
type input "123"
click at [79, 165] on button "Place Order" at bounding box center [57, 159] width 46 height 11
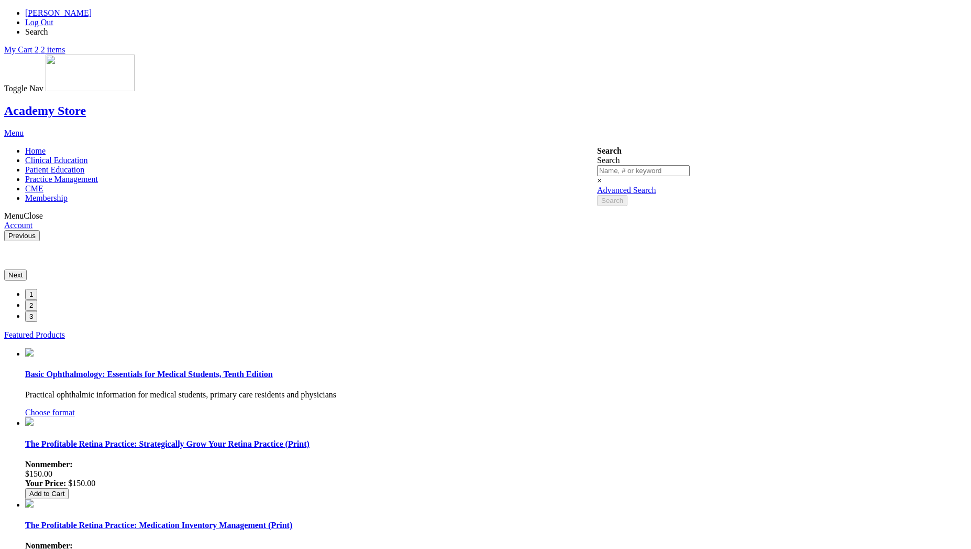
click at [92, 16] on span "[PERSON_NAME]" at bounding box center [58, 12] width 67 height 9
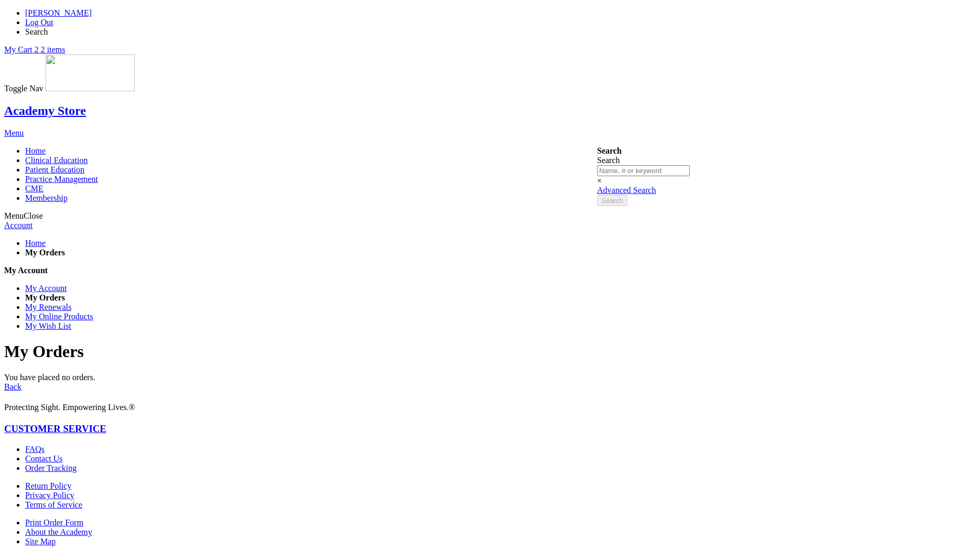
click at [65, 45] on link "My Cart 2 2 items" at bounding box center [34, 49] width 61 height 9
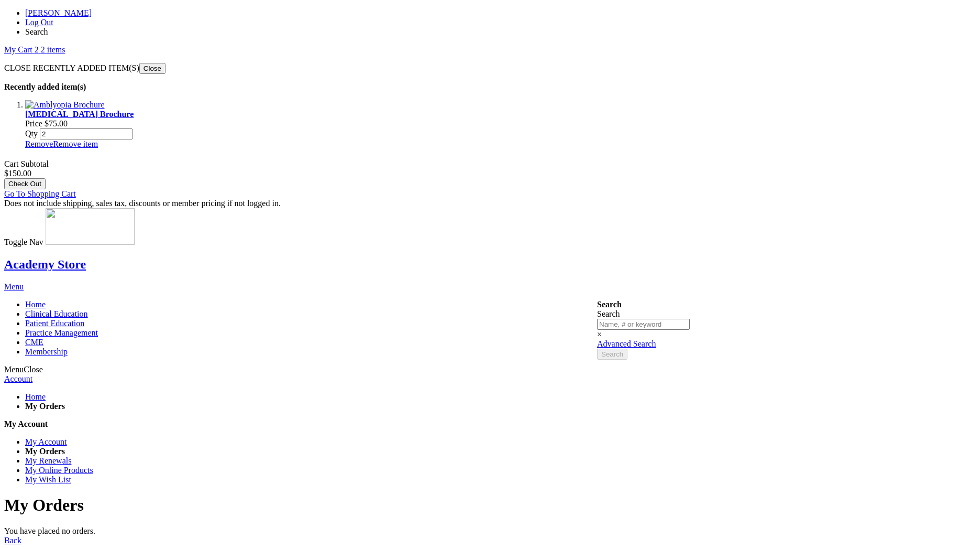
click at [46, 178] on button "Check Out" at bounding box center [24, 183] width 41 height 11
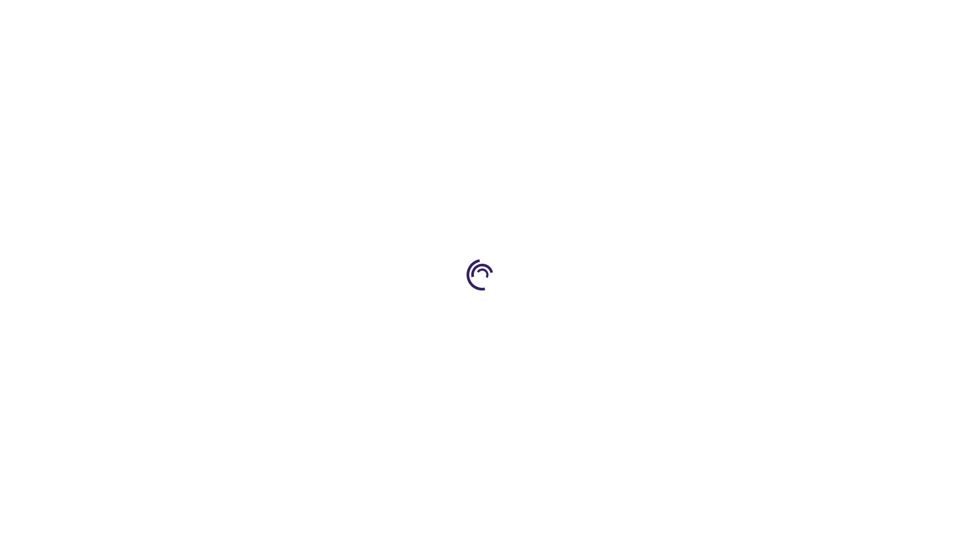
select select "US"
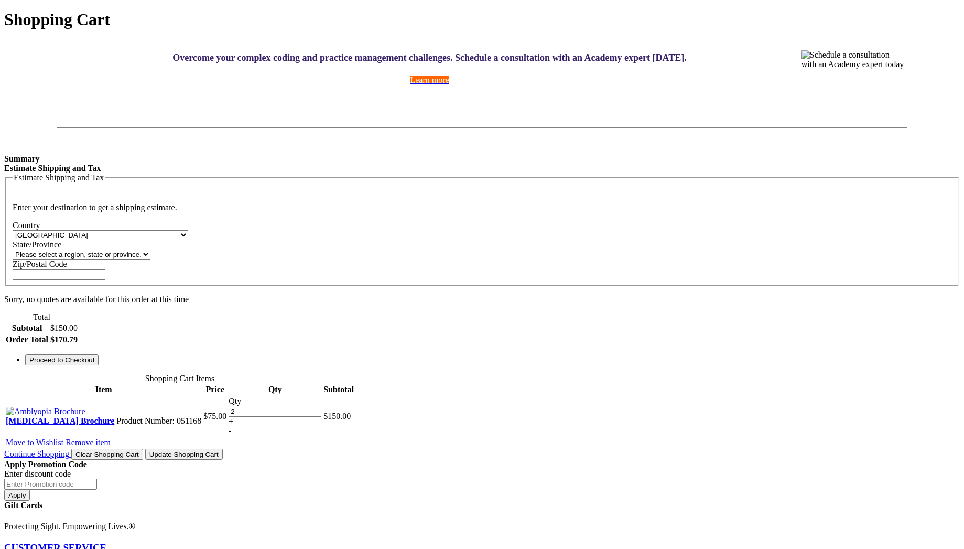
scroll to position [272, 0]
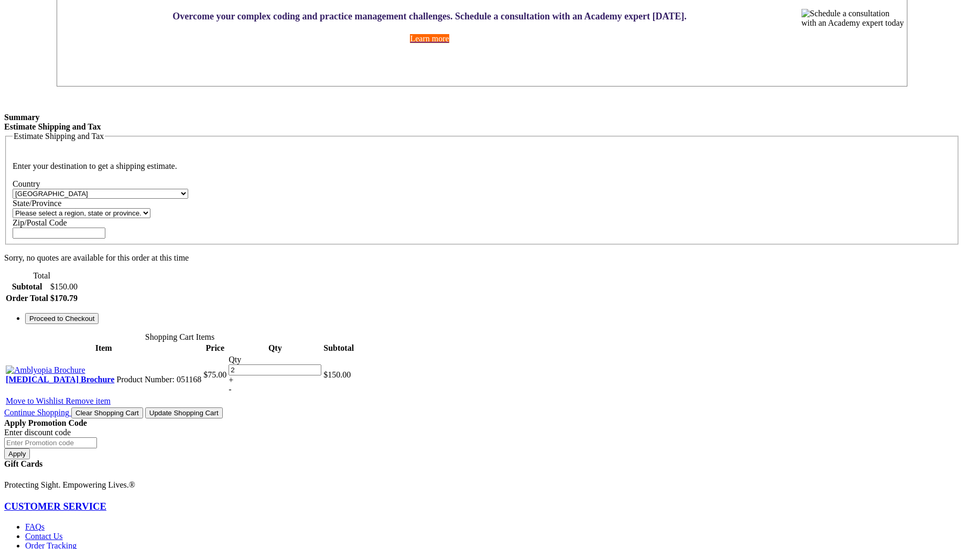
click at [94, 319] on span "Proceed to Checkout" at bounding box center [61, 318] width 65 height 8
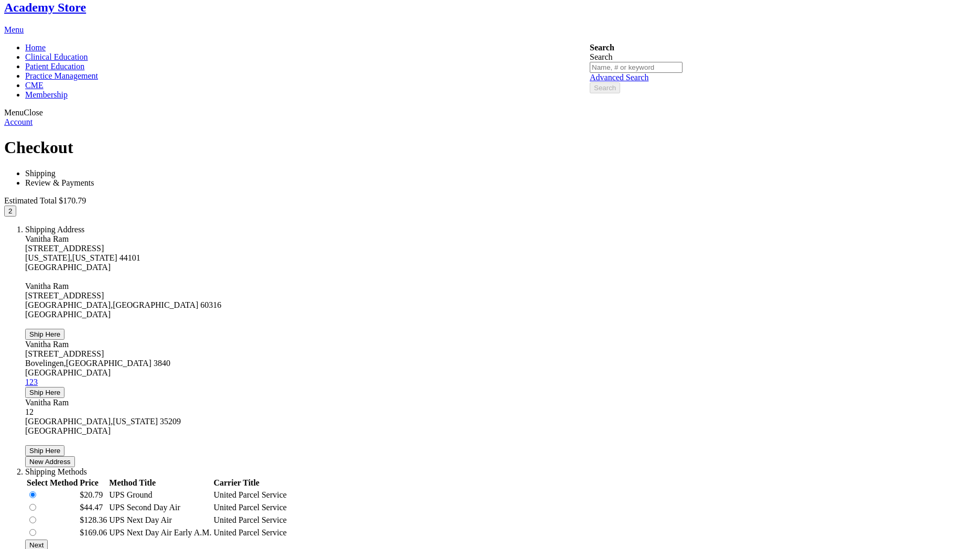
scroll to position [283, 0]
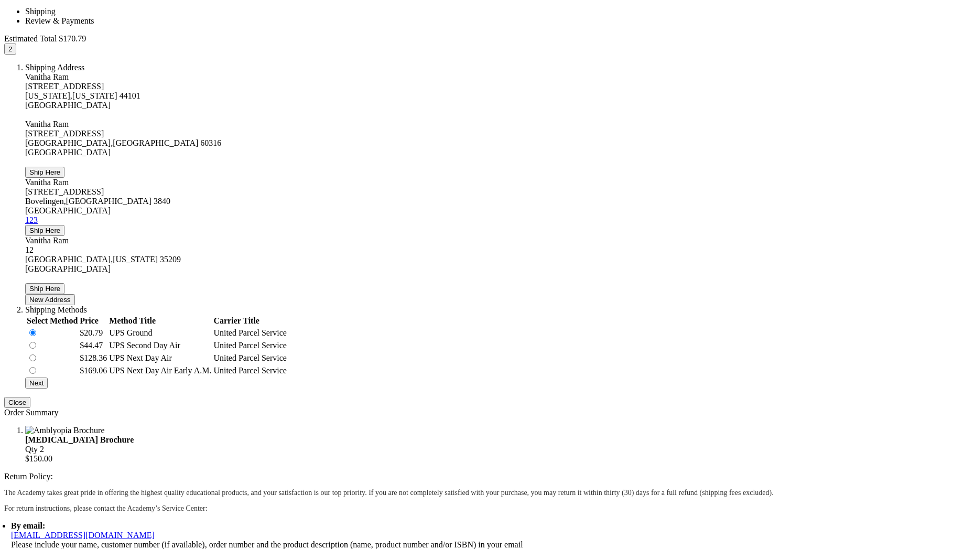
click at [43, 387] on span "Next" at bounding box center [36, 383] width 14 height 8
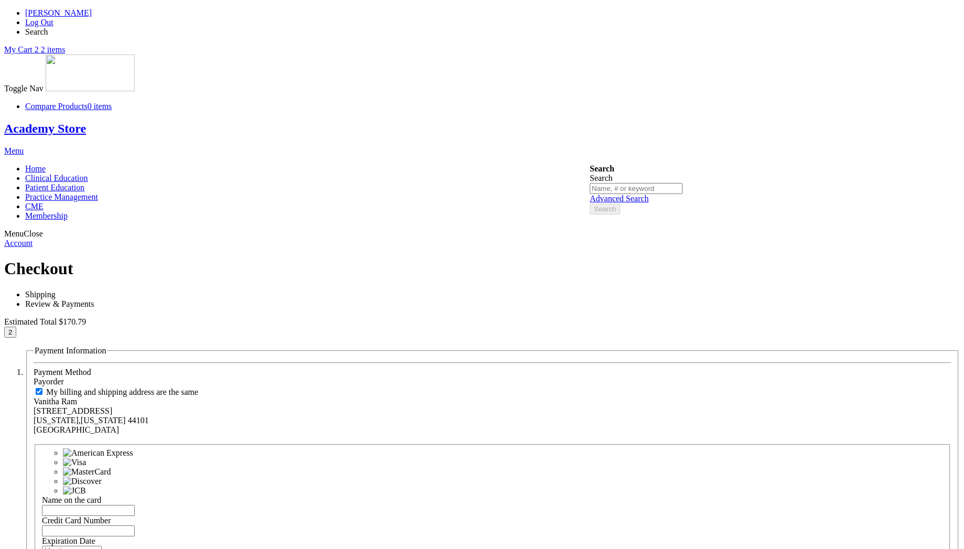
click at [135, 505] on input "Name on the card" at bounding box center [88, 510] width 93 height 11
type input "[PERSON_NAME]"
click at [135, 525] on input "Credit Card Number" at bounding box center [88, 530] width 93 height 11
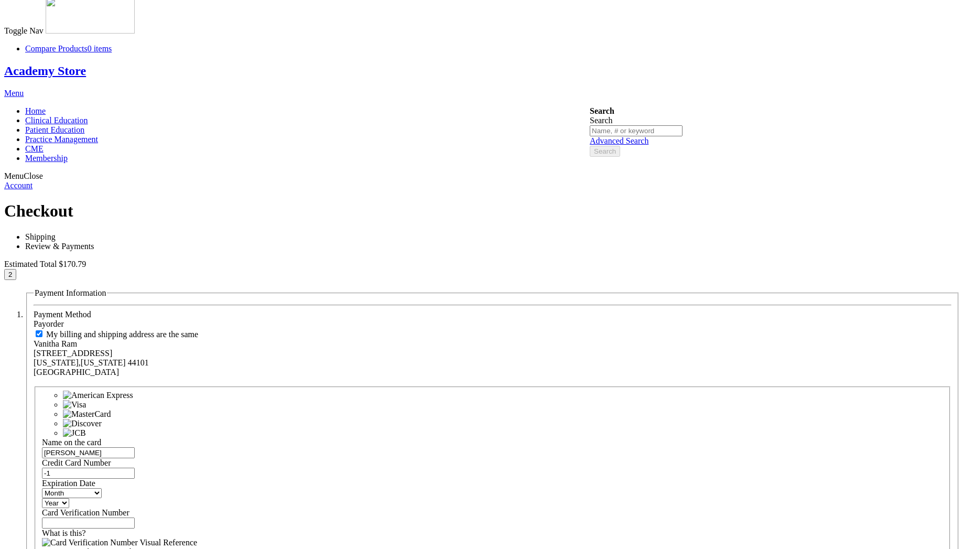
paste input "4111111111111111"
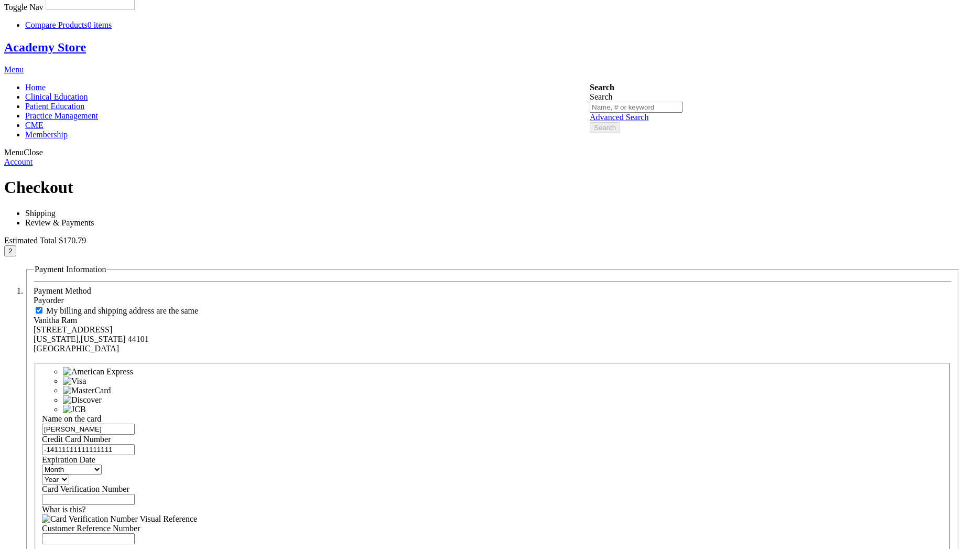
scroll to position [0, 0]
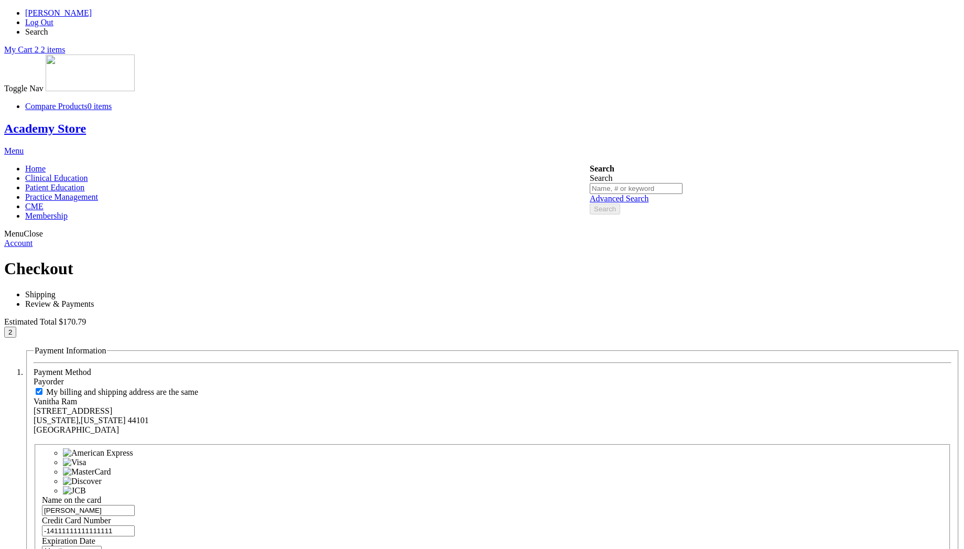
click at [135, 525] on input "-14111111111111111" at bounding box center [88, 530] width 93 height 11
type input "4111111111111111"
drag, startPoint x: 313, startPoint y: 408, endPoint x: 182, endPoint y: 401, distance: 130.6
paste input "4111111111111111"
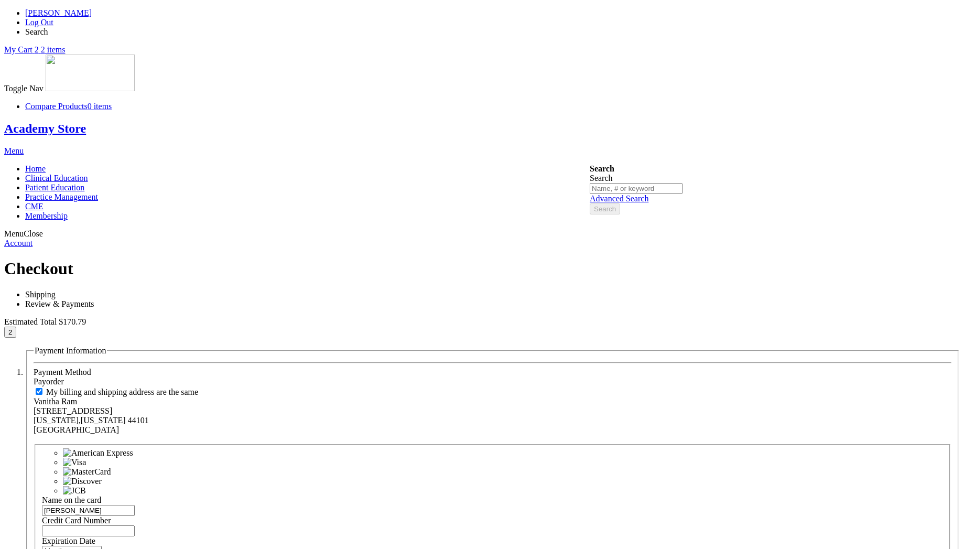
type input "4111111111111111"
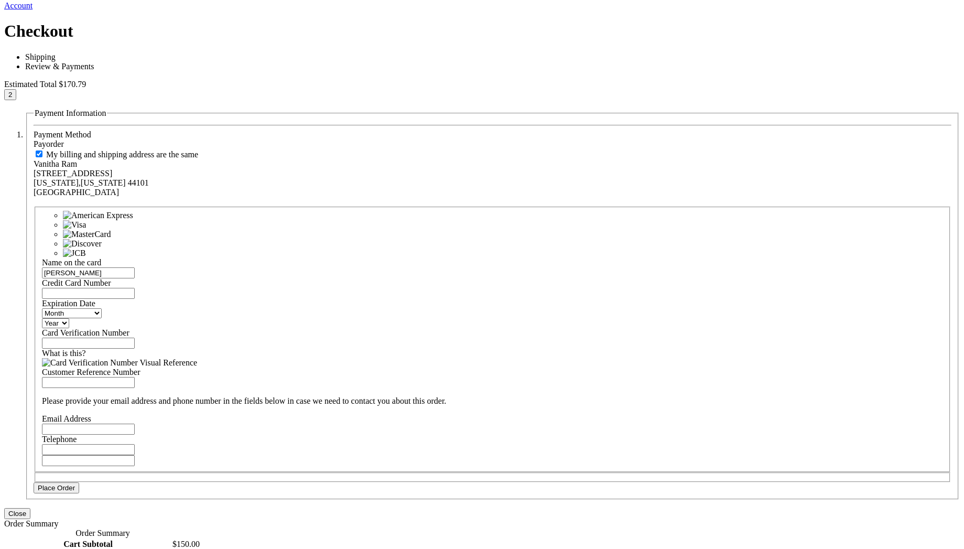
scroll to position [283, 0]
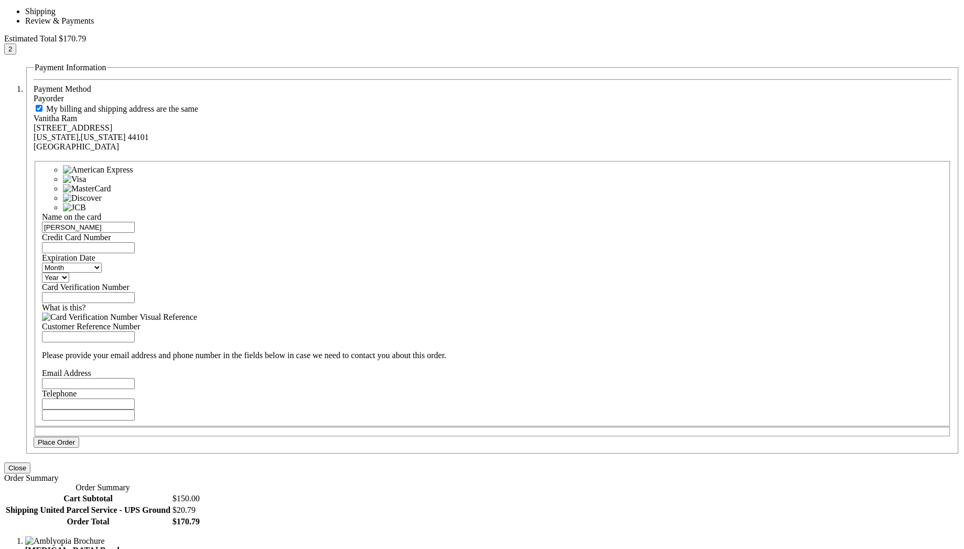
click at [277, 178] on fieldset "Name on the card vetrivel Credit Card Number 4111111111111111 Expiration Date M…" at bounding box center [492, 294] width 915 height 266
select select "3"
click at [102, 262] on select "Month 01 - January 02 - February 03 - March 04 - April 05 - May 06 - June 07 - …" at bounding box center [72, 267] width 60 height 10
select select "2027"
click at [69, 272] on select "Year 2025 2026 2027 2028 2029 2030 2031 2032 2033 2034 2035" at bounding box center [55, 277] width 27 height 10
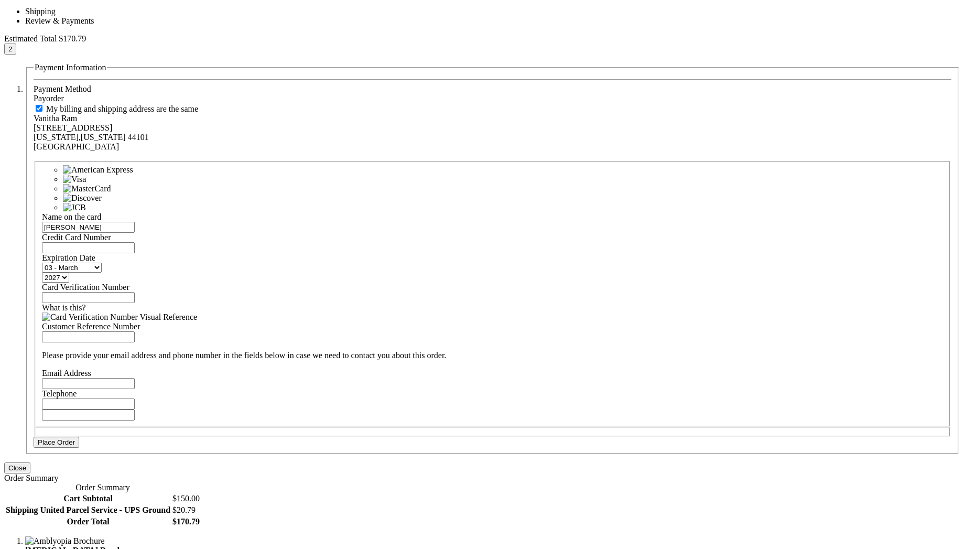
click at [135, 292] on input "Card Verification Number" at bounding box center [88, 297] width 93 height 11
type input "123"
click at [135, 378] on input "Email Address" at bounding box center [88, 383] width 93 height 11
type input "vetri@mail.com"
click at [135, 398] on input "Telephone" at bounding box center [88, 403] width 93 height 11
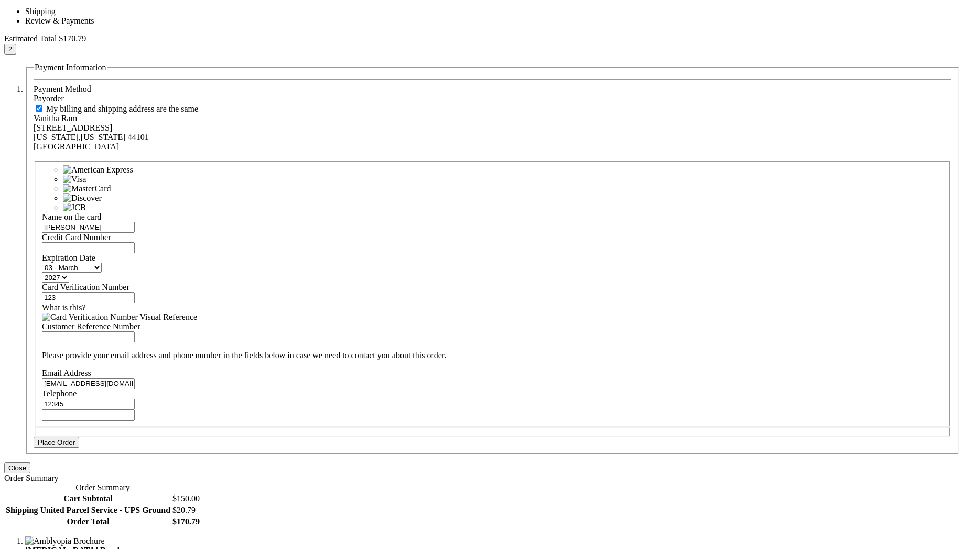
type input "12345"
click at [135, 331] on input "Customer Reference Number" at bounding box center [88, 336] width 93 height 11
type input "123"
click at [79, 447] on button "Place Order" at bounding box center [57, 441] width 46 height 11
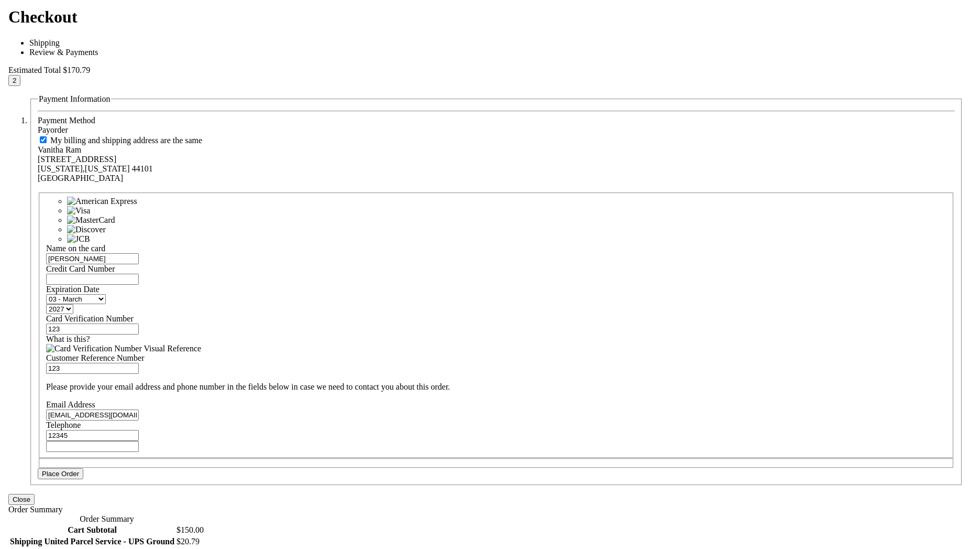
scroll to position [321, 0]
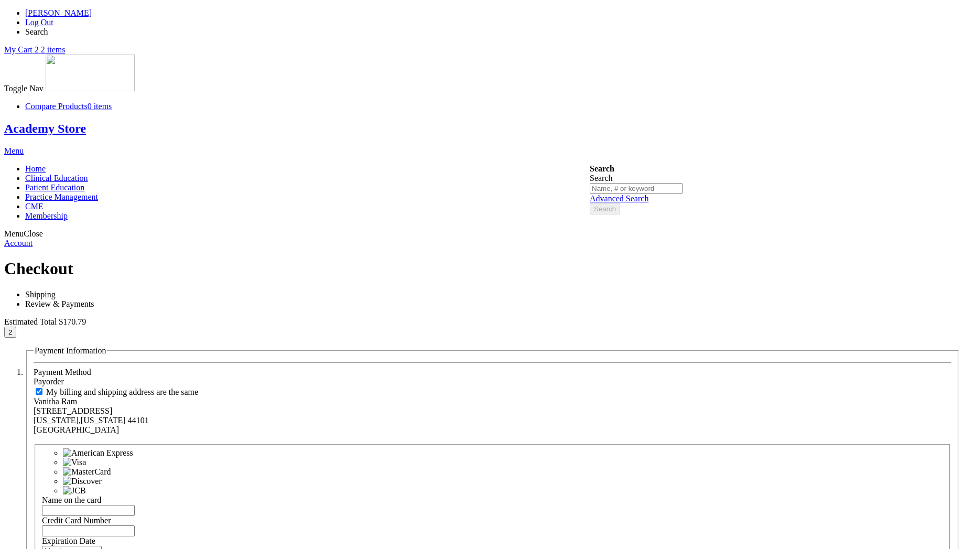
click at [270, 495] on div "Name on the card" at bounding box center [492, 505] width 901 height 20
click at [135, 505] on input "Name on the card" at bounding box center [88, 510] width 93 height 11
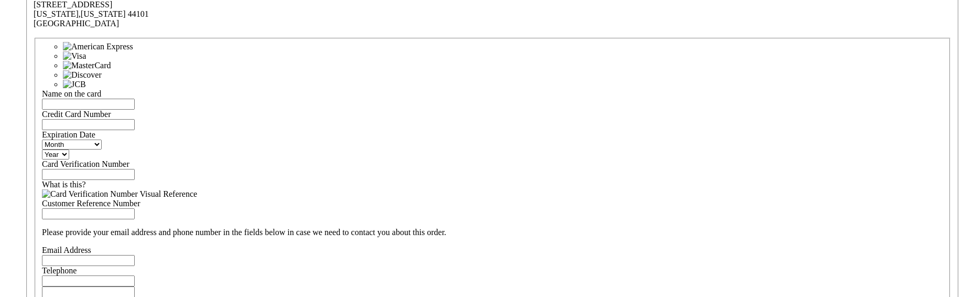
scroll to position [220, 0]
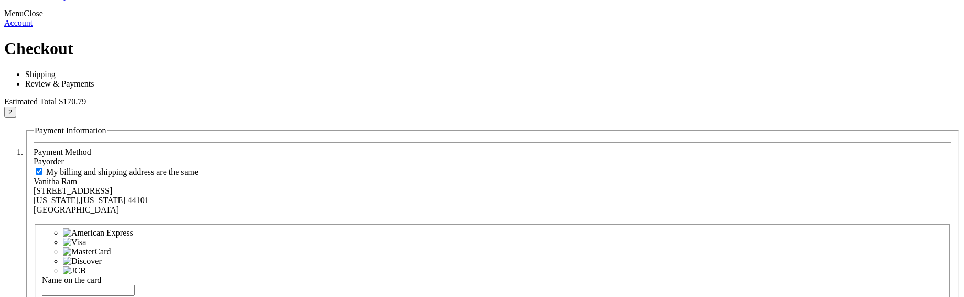
click at [135, 284] on input "Name on the card" at bounding box center [88, 289] width 93 height 11
type input "Vetrivel"
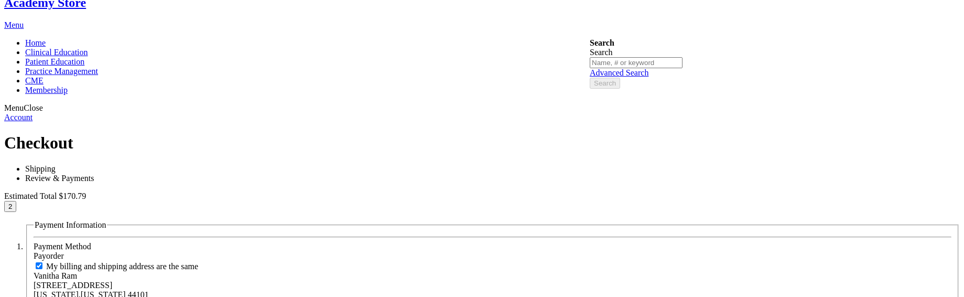
paste input "[CREDIT_CARD_NUMBER]"
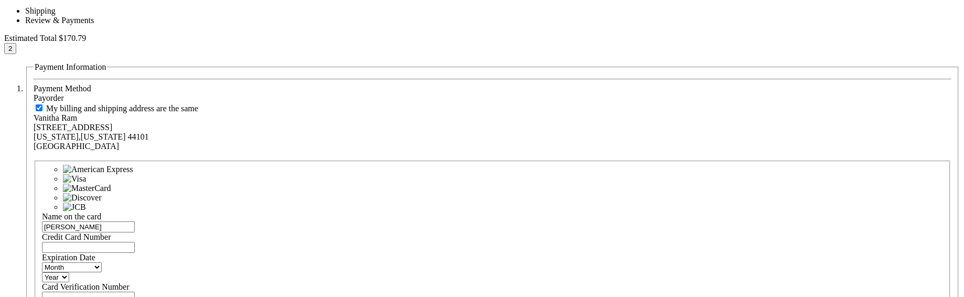
scroll to position [409, 0]
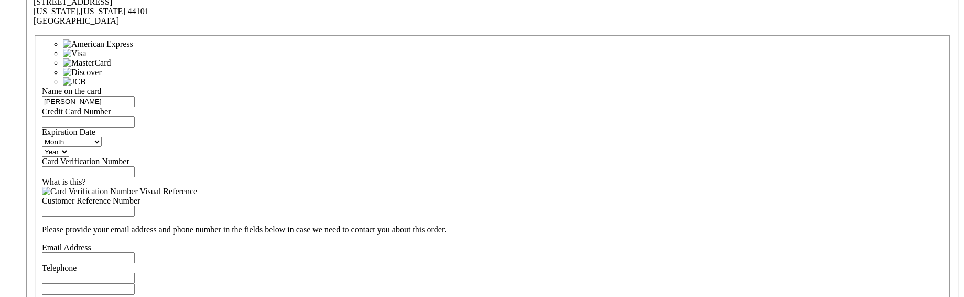
type input "[CREDIT_CARD_NUMBER]"
select select "3"
click at [102, 137] on select "Month [DATE] - [DATE] - [DATE] - [DATE] - [DATE] - [DATE] - [DATE] - [DATE] - […" at bounding box center [72, 142] width 60 height 10
select select "2028"
click at [69, 147] on select "Year [DATE] 2026 2027 2028 2029 2030 2031 2032 2033 2034 2035" at bounding box center [55, 152] width 27 height 10
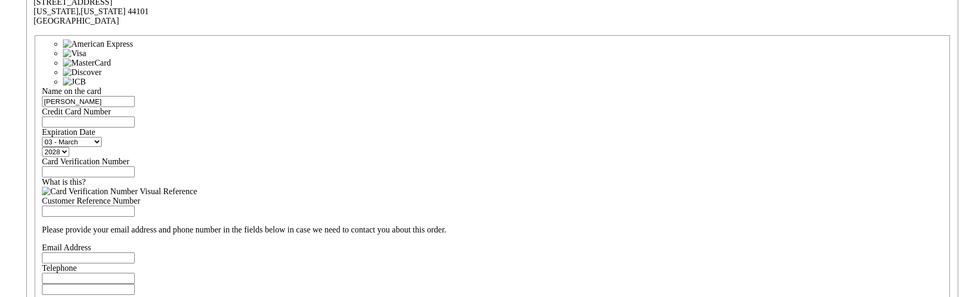
click at [218, 93] on main "Checkout Log In Close Log In Email Address Password Log In Forgot Your Password?" at bounding box center [481, 245] width 955 height 791
click at [135, 166] on input "Card Verification Number" at bounding box center [88, 171] width 93 height 11
type input "1213"
click at [135, 252] on input "Email Address" at bounding box center [88, 257] width 93 height 11
type input "vetri@mail.com"
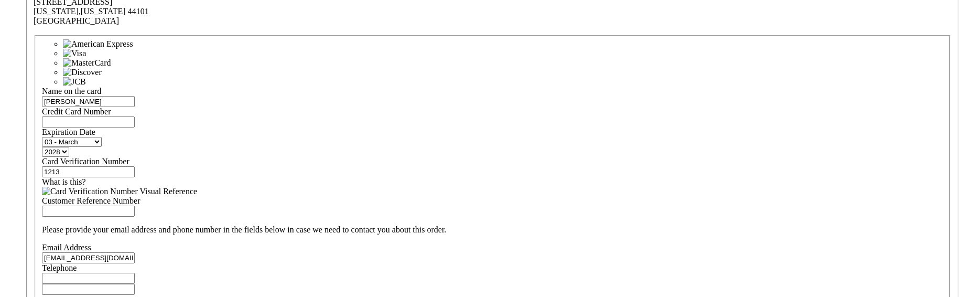
click at [135, 272] on input "Telephone" at bounding box center [88, 277] width 93 height 11
type input "12345"
click at [135, 205] on input "Customer Reference Number" at bounding box center [88, 210] width 93 height 11
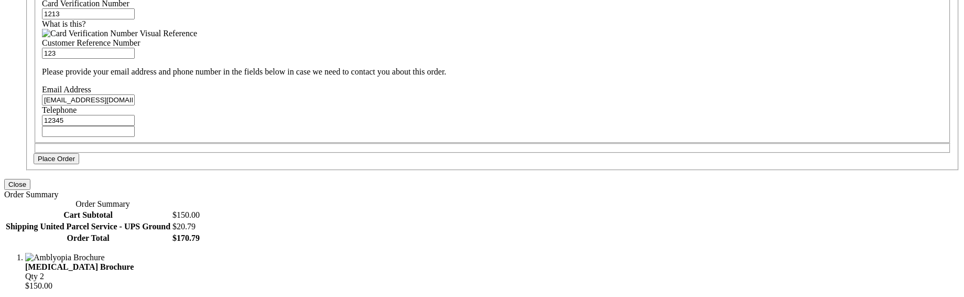
type input "123"
click at [79, 164] on button "Place Order" at bounding box center [57, 158] width 46 height 11
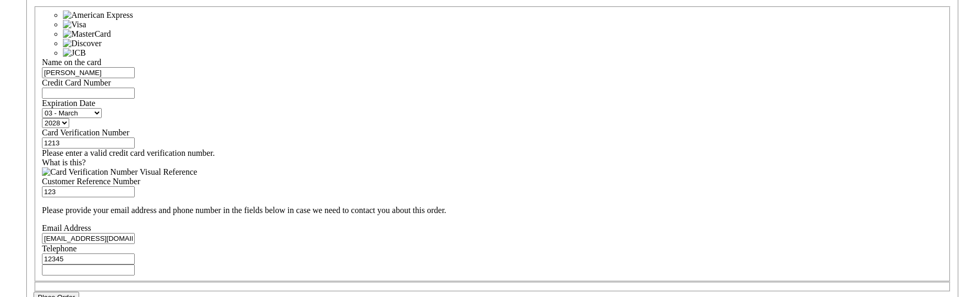
scroll to position [346, 0]
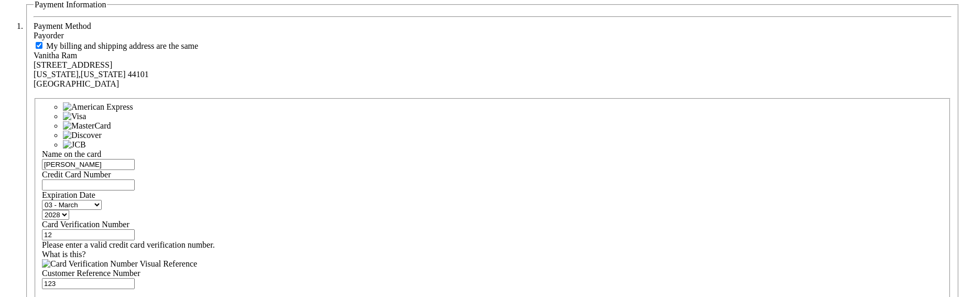
type input "1"
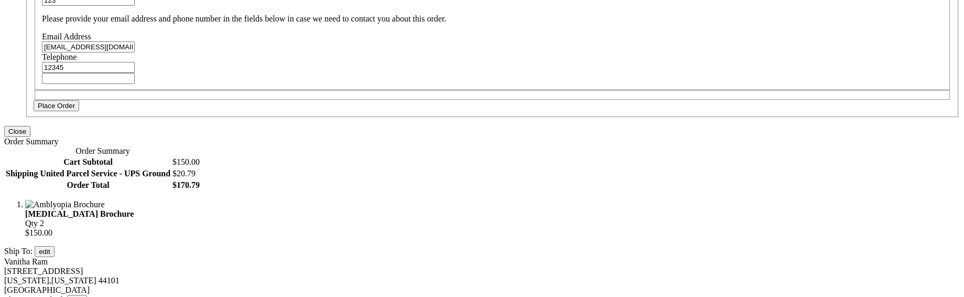
type input "123"
click at [75, 110] on span "Place Order" at bounding box center [56, 106] width 37 height 8
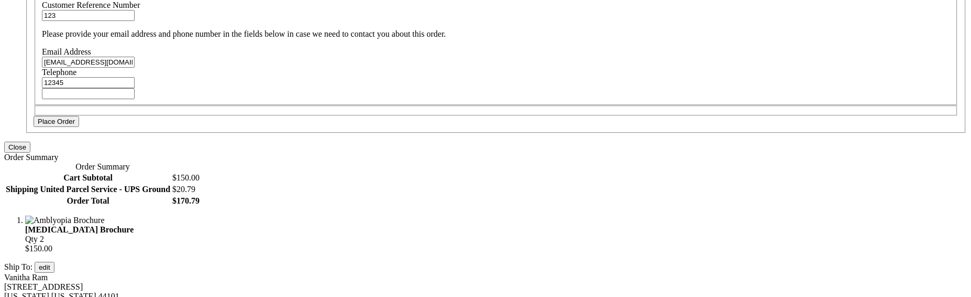
scroll to position [616, 0]
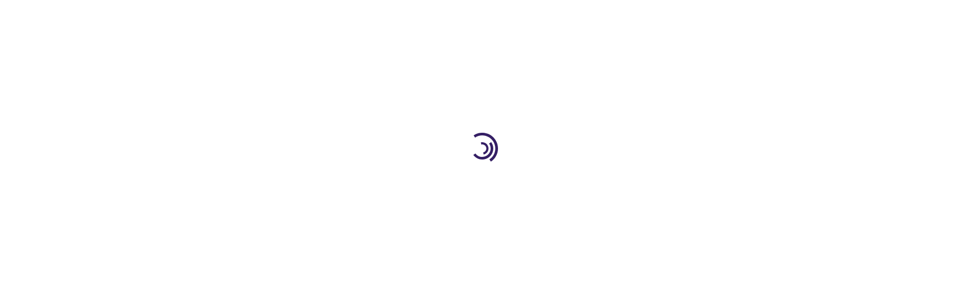
scroll to position [126, 0]
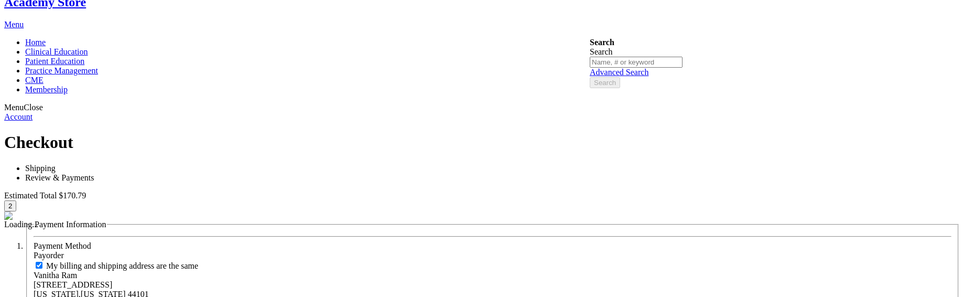
type input "[PERSON_NAME]"
type input "1"
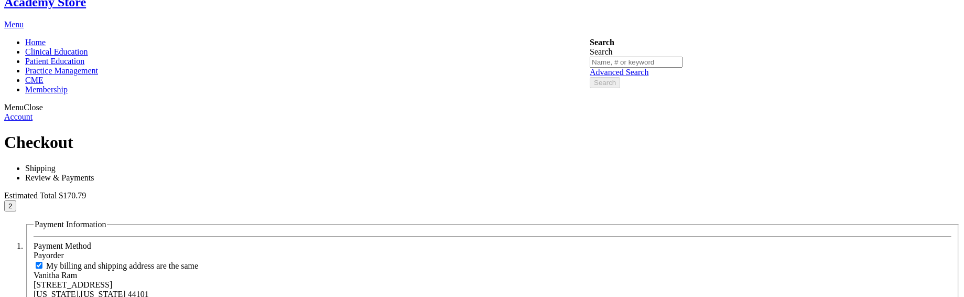
paste input "number"
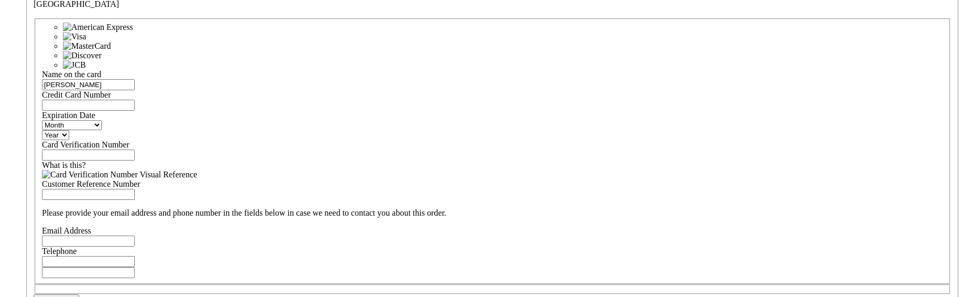
scroll to position [315, 0]
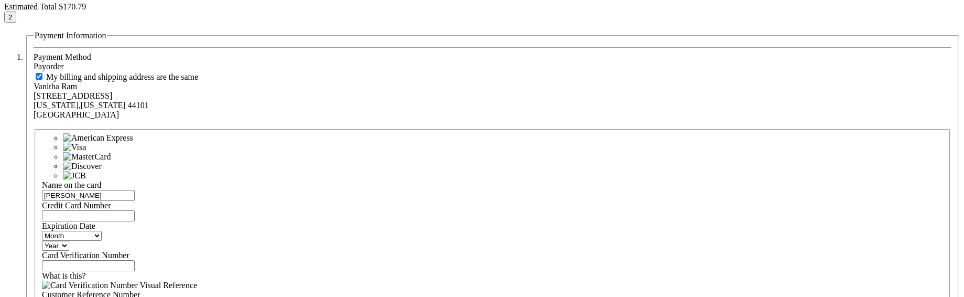
type input "1"
paste input "number"
paste input "[CREDIT_CARD_NUMBER]"
type input "[CREDIT_CARD_NUMBER]"
select select "2"
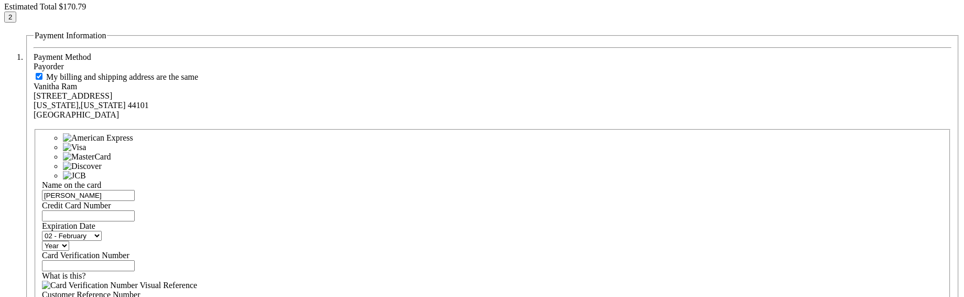
click at [102, 231] on select "Month [DATE] - [DATE] - [DATE] - [DATE] - [DATE] - [DATE] - [DATE] - [DATE] - […" at bounding box center [72, 236] width 60 height 10
select select "2027"
click at [69, 240] on select "Year [DATE] 2026 2027 2028 2029 2030 2031 2032 2033 2034 2035" at bounding box center [55, 245] width 27 height 10
click at [135, 260] on input "Card Verification Number" at bounding box center [88, 265] width 93 height 11
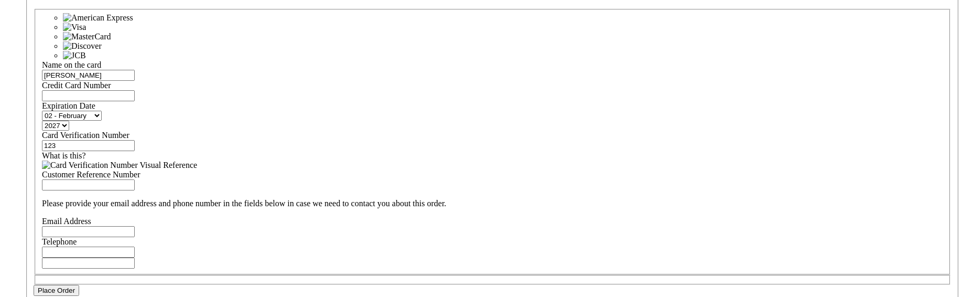
scroll to position [409, 0]
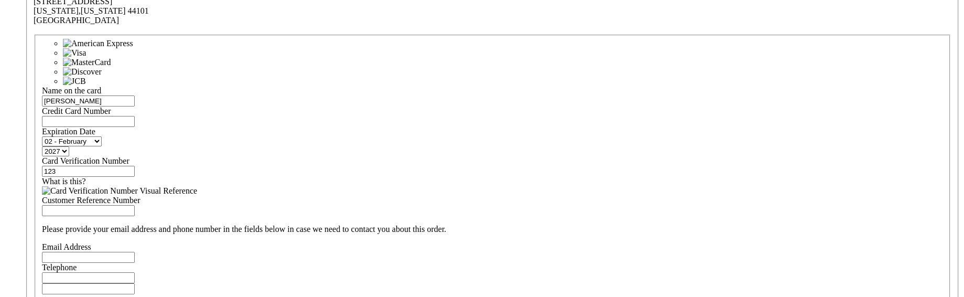
type input "123"
click at [266, 145] on fieldset "Name on the card [PERSON_NAME] Credit Card Number [CREDIT_CARD_NUMBER] Expirati…" at bounding box center [492, 168] width 915 height 266
click at [135, 205] on input "Customer Reference Number" at bounding box center [88, 210] width 93 height 11
type input "123"
click at [135, 251] on input "Email Address" at bounding box center [88, 256] width 93 height 11
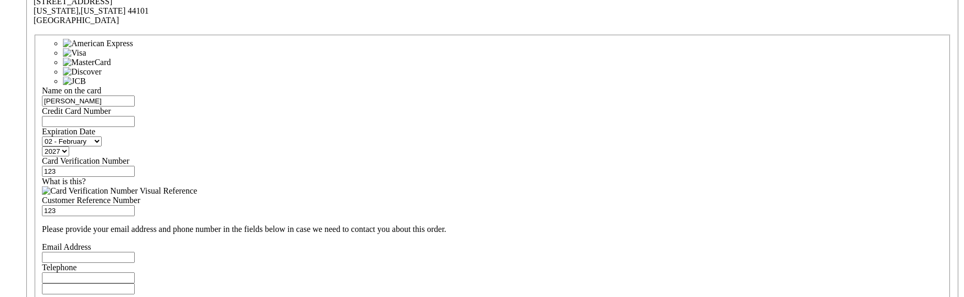
type input "[EMAIL_ADDRESS][DOMAIN_NAME]"
click at [135, 272] on input "Telephone" at bounding box center [88, 277] width 93 height 11
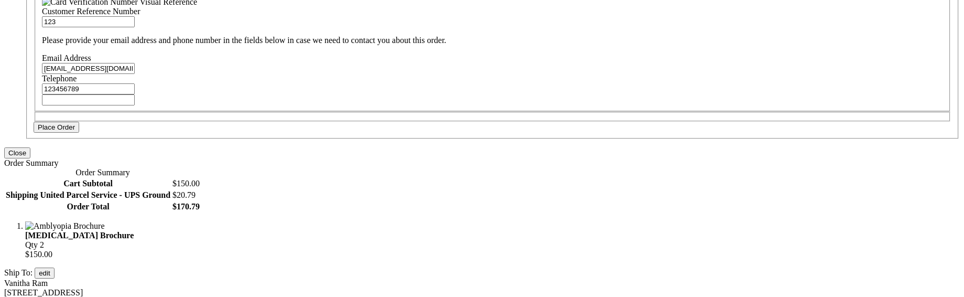
type input "123456789"
click at [75, 131] on span "Place Order" at bounding box center [56, 127] width 37 height 8
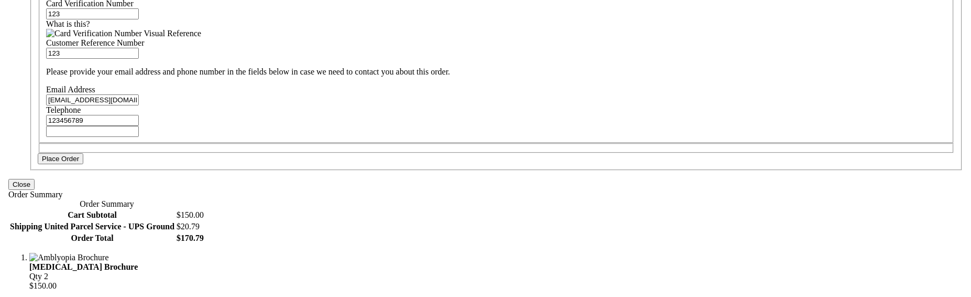
scroll to position [636, 0]
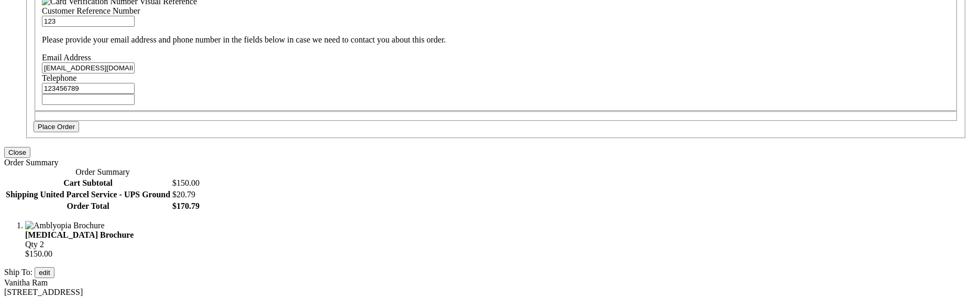
scroll to position [598, 0]
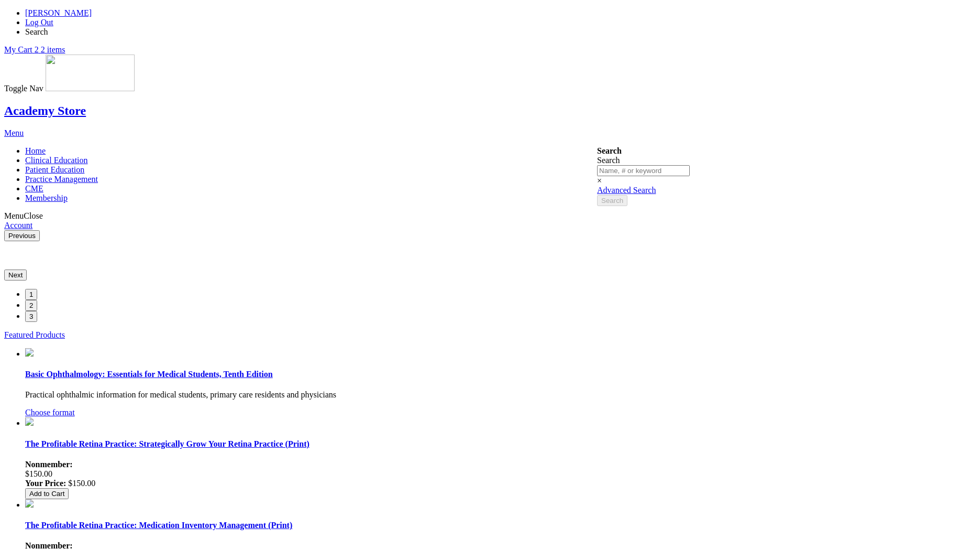
click at [53, 18] on link "Log Out" at bounding box center [39, 22] width 28 height 9
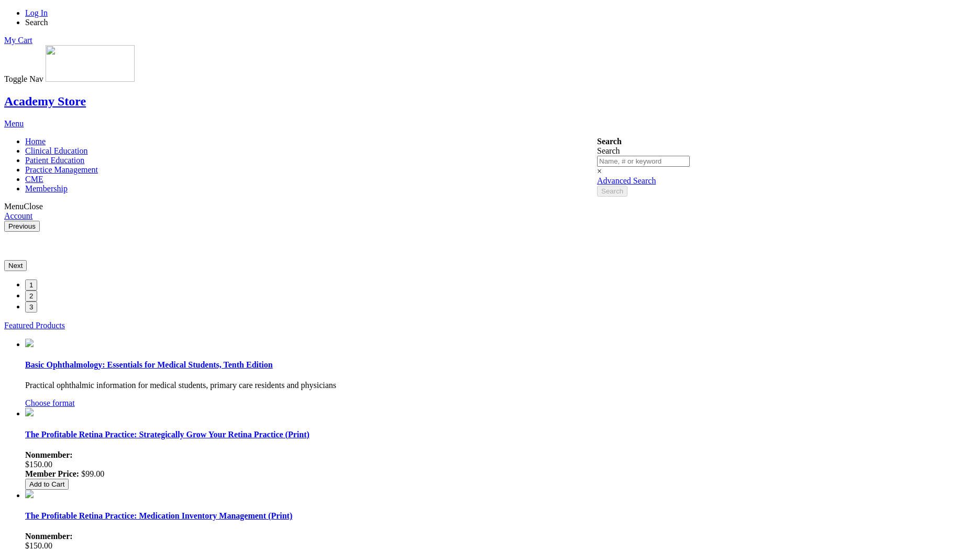
click at [48, 13] on link "Log In" at bounding box center [36, 12] width 23 height 9
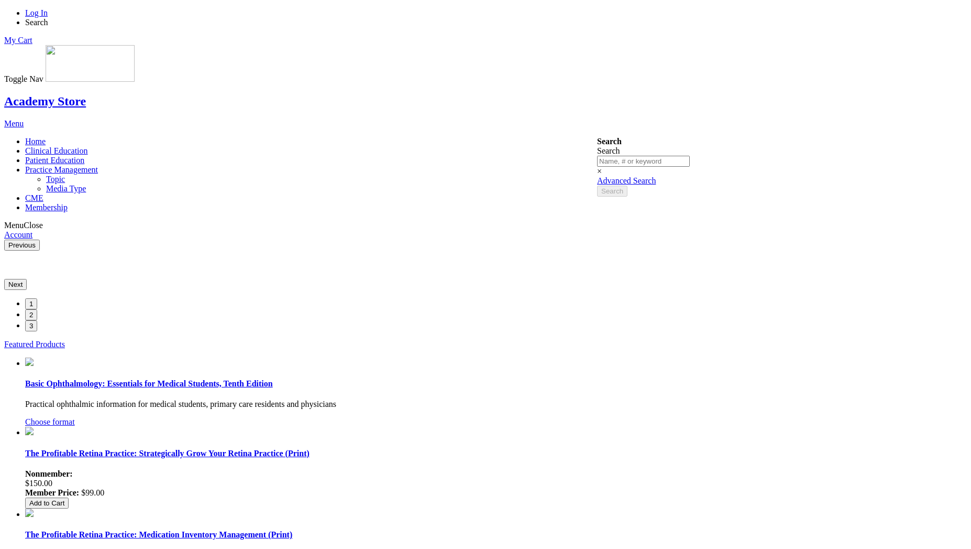
click at [98, 165] on span "Practice Management" at bounding box center [61, 169] width 73 height 9
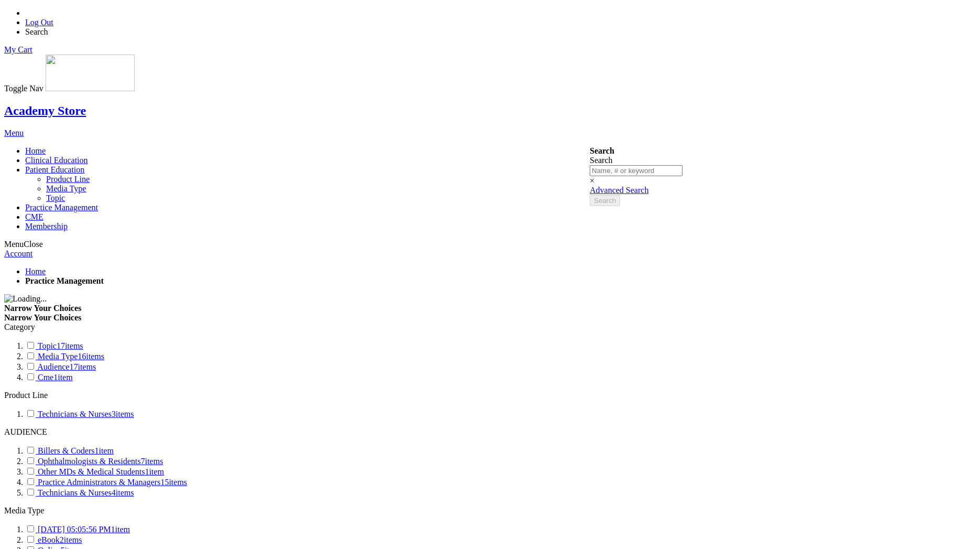
click at [84, 165] on span "Patient Education" at bounding box center [54, 169] width 59 height 9
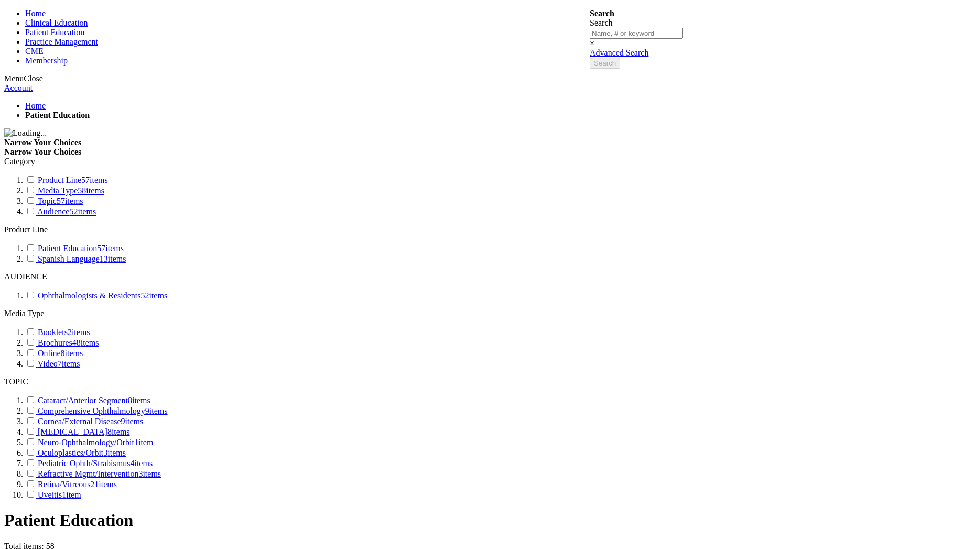
scroll to position [189, 0]
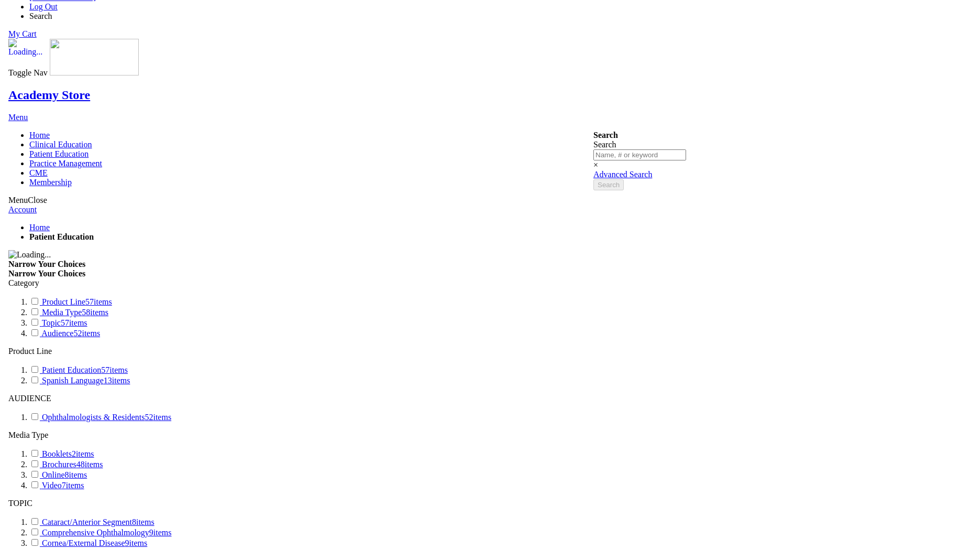
scroll to position [0, 0]
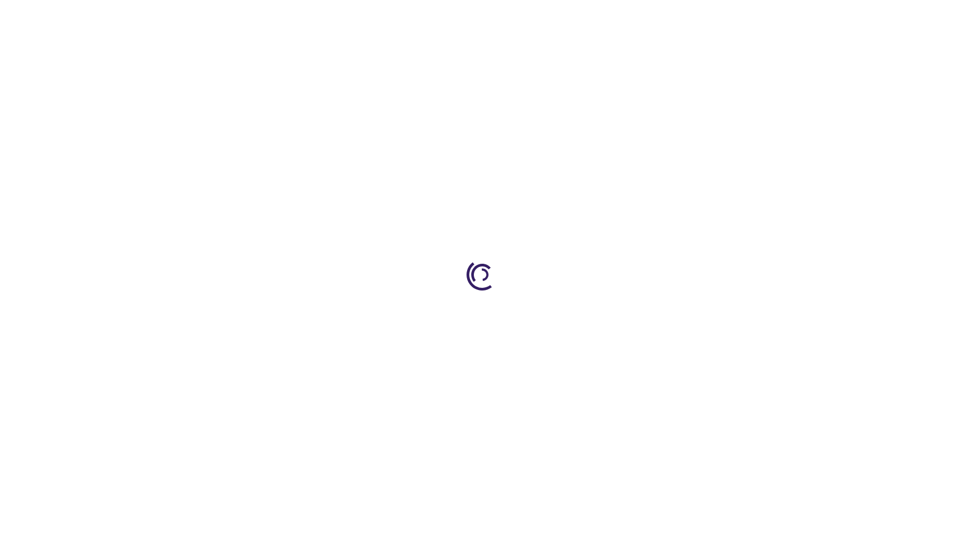
select select "US"
select select "47"
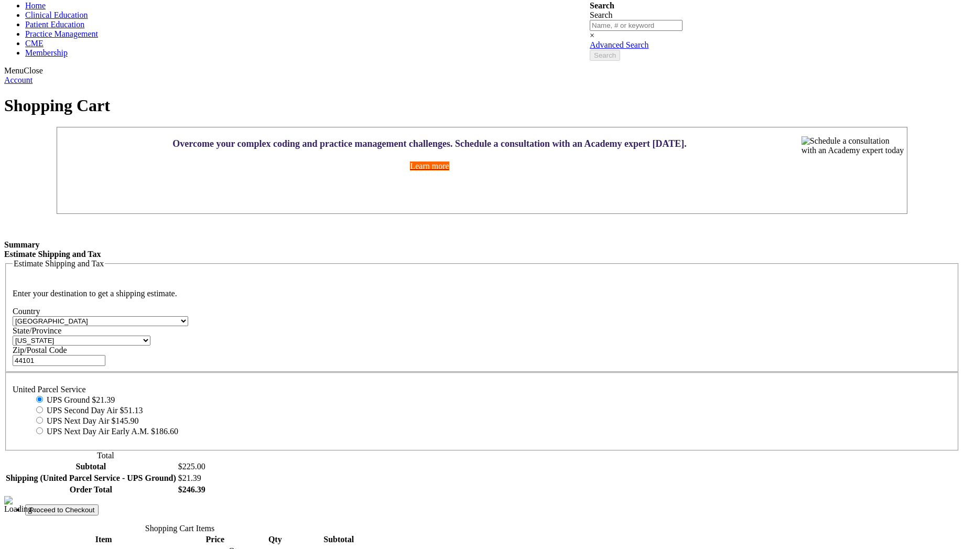
scroll to position [94, 0]
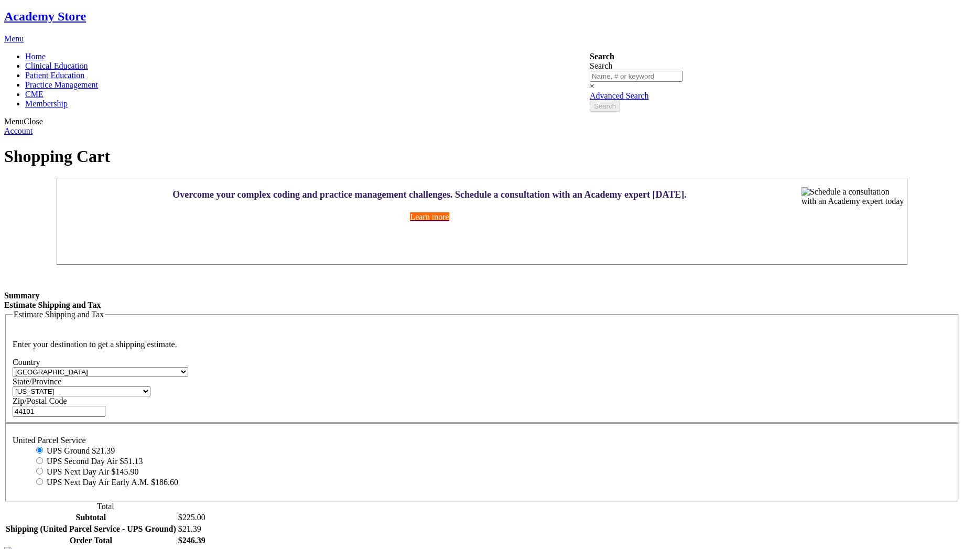
type input "1"
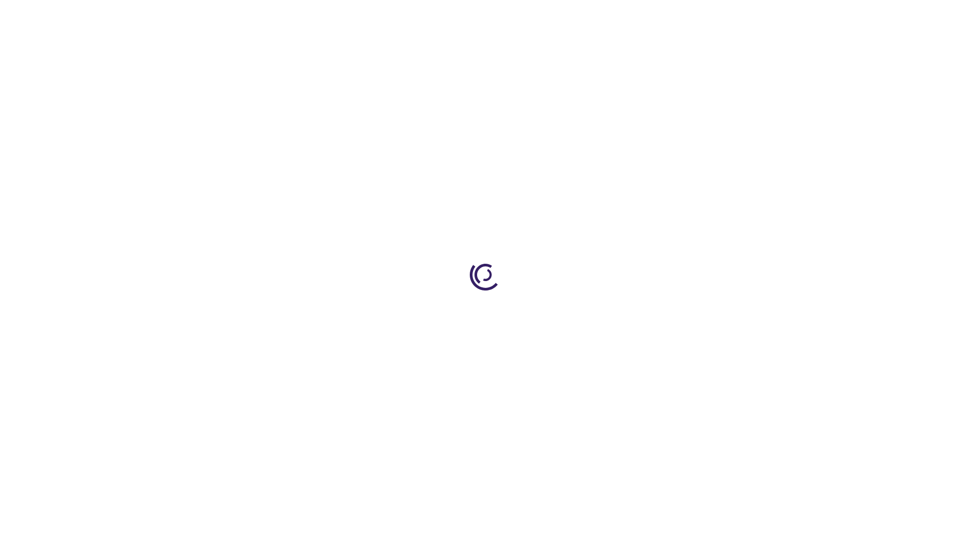
select select "US"
select select "47"
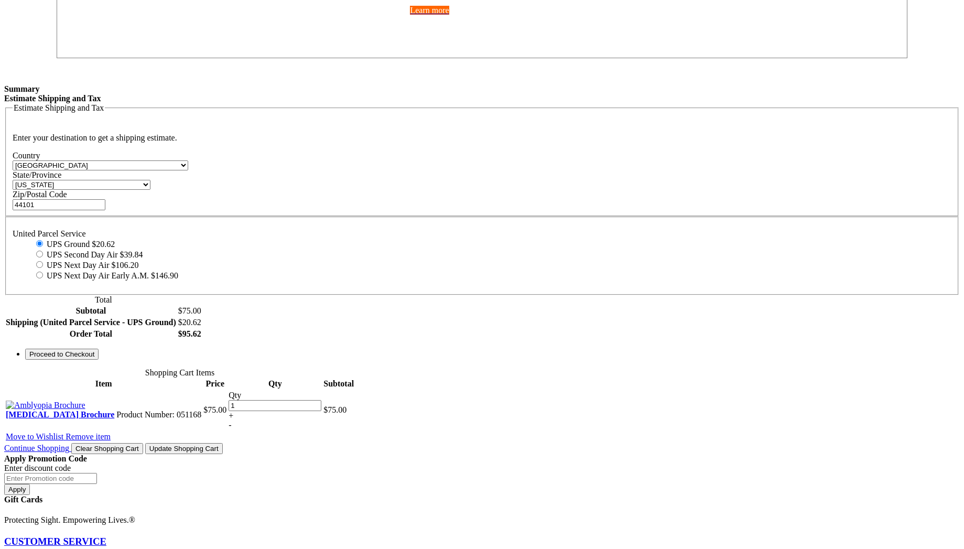
scroll to position [337, 0]
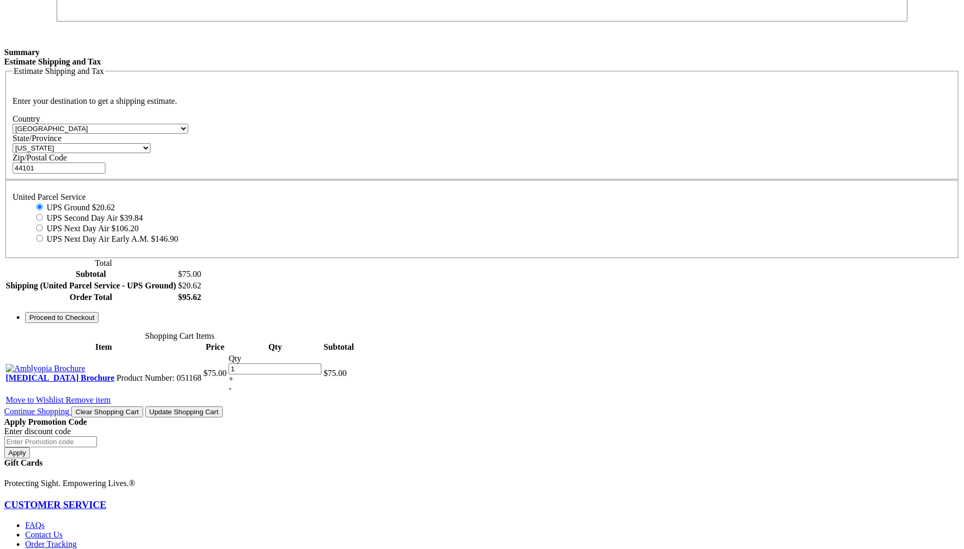
click at [94, 321] on span "Proceed to Checkout" at bounding box center [61, 317] width 65 height 8
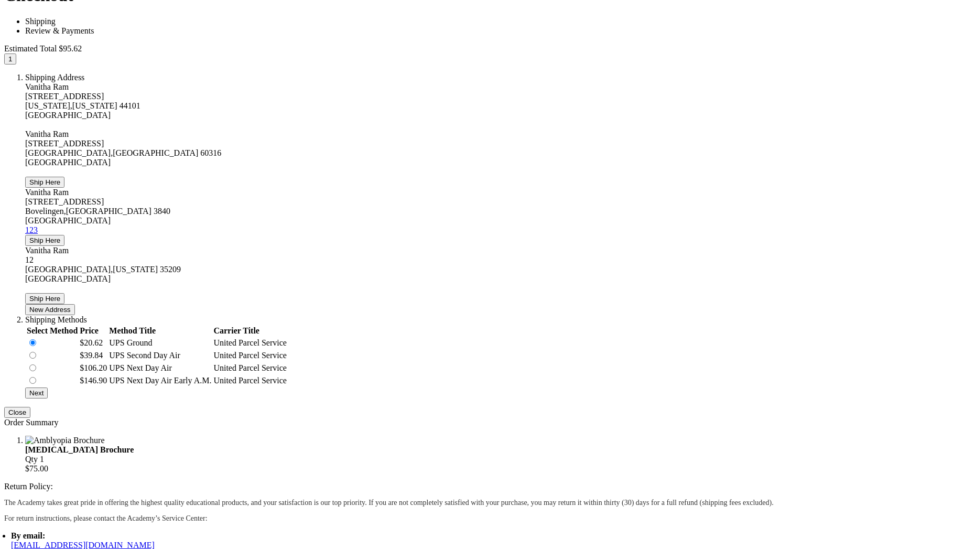
scroll to position [385, 0]
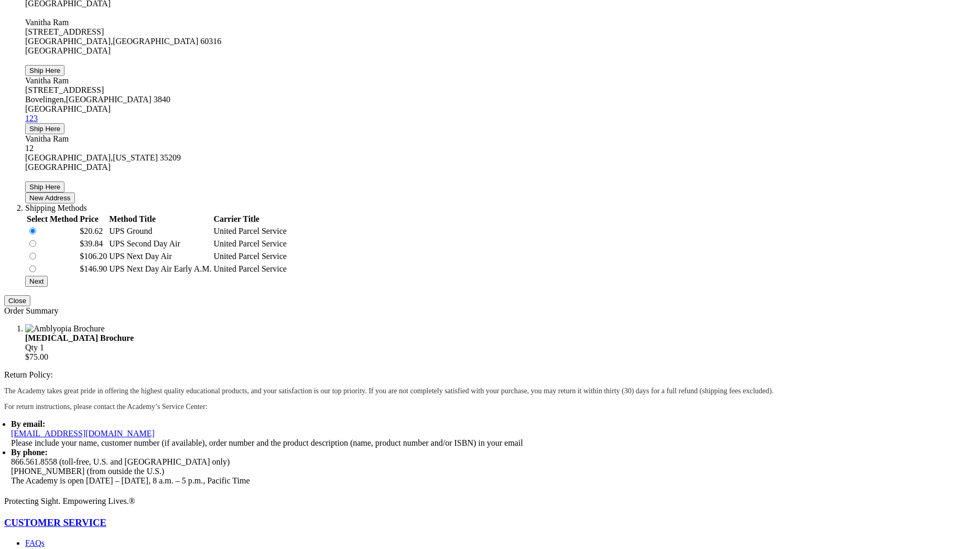
click at [43, 285] on span "Next" at bounding box center [36, 281] width 14 height 8
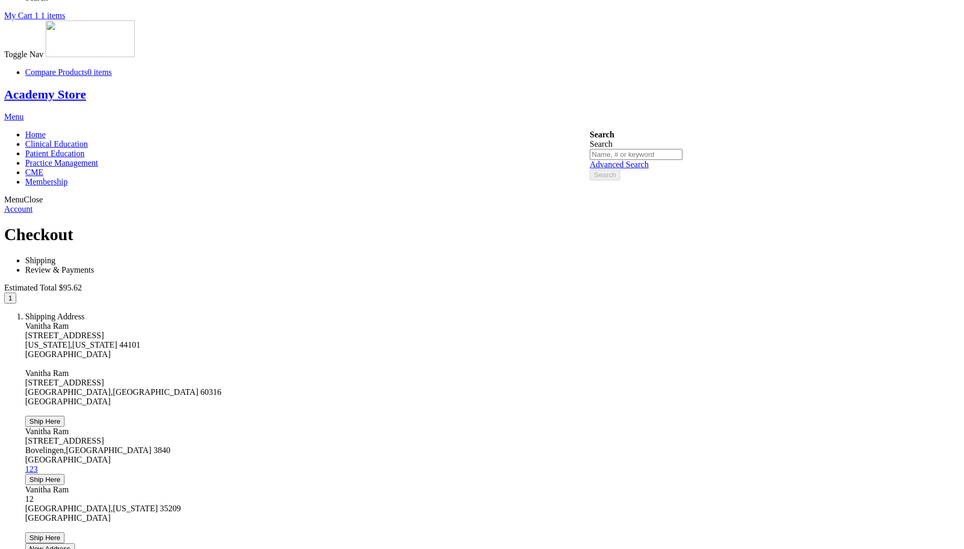
scroll to position [0, 0]
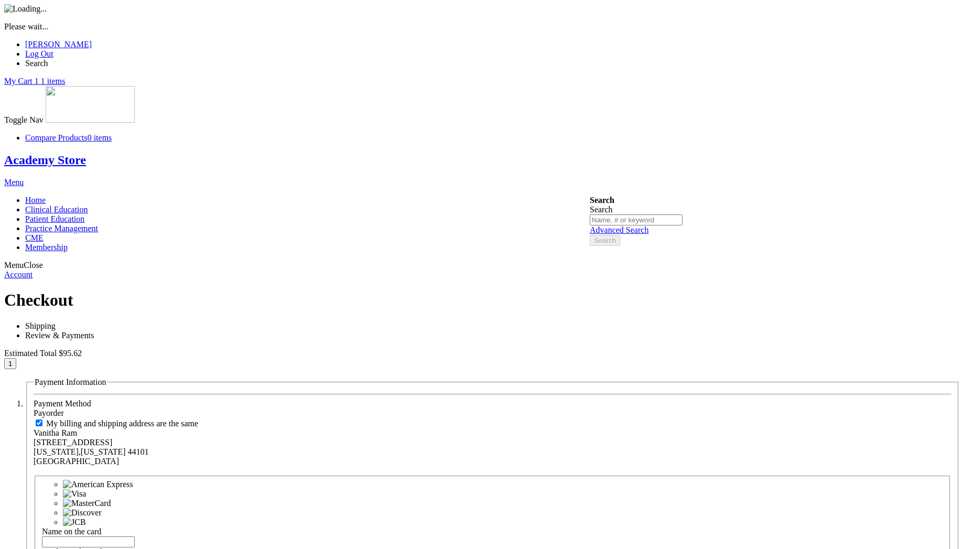
click at [267, 31] on div "Please wait..." at bounding box center [481, 17] width 955 height 27
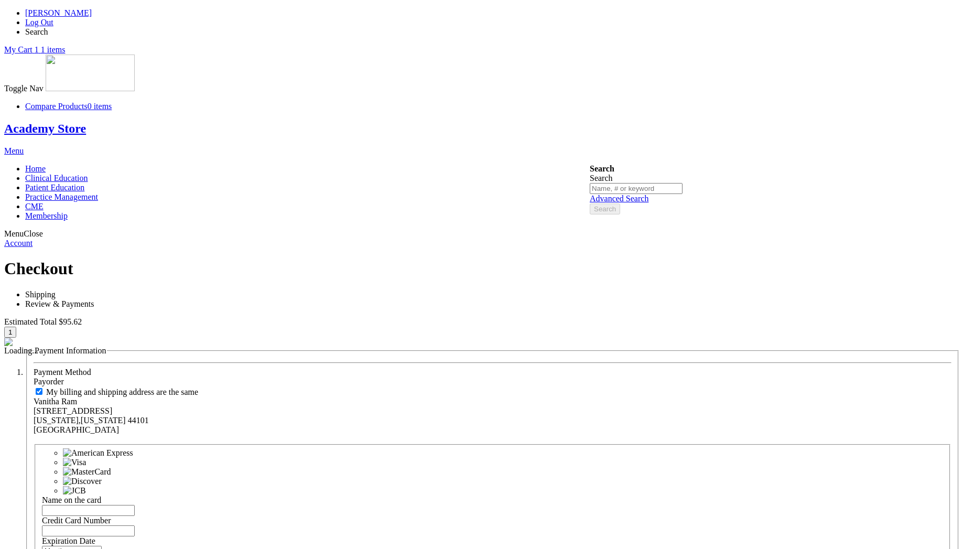
click at [135, 505] on input "Name on the card" at bounding box center [88, 510] width 93 height 11
type input "Vetrivel"
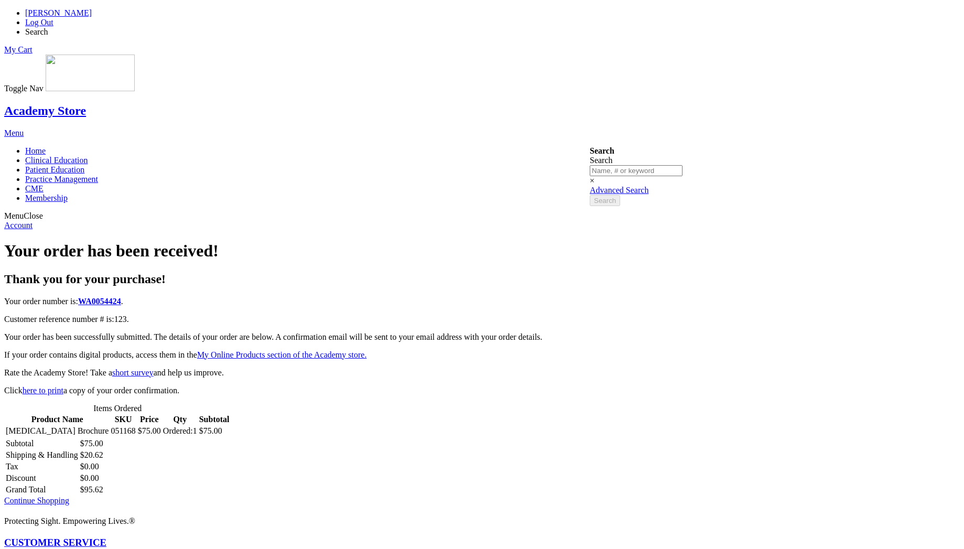
click at [92, 16] on span "[PERSON_NAME]" at bounding box center [58, 12] width 67 height 9
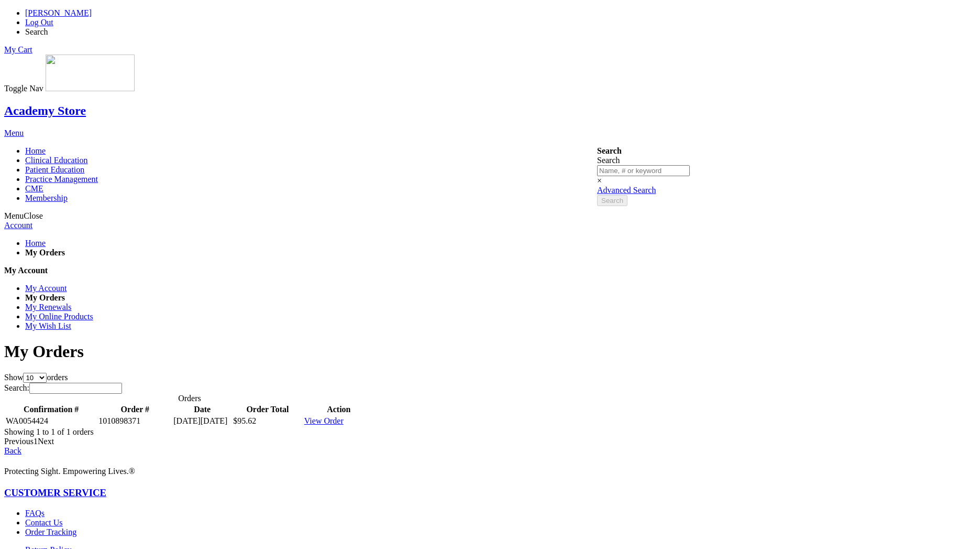
click at [344, 416] on span "View Order" at bounding box center [323, 420] width 39 height 9
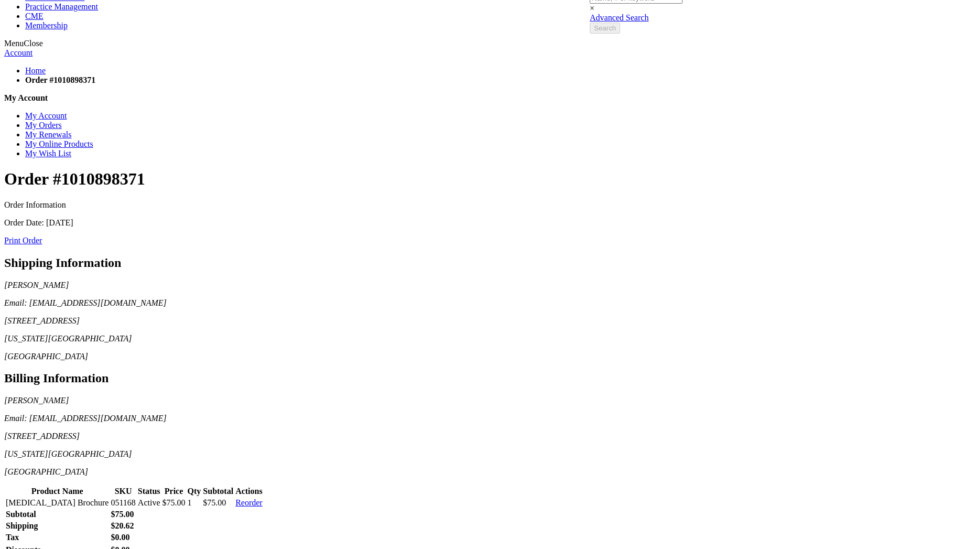
scroll to position [178, 0]
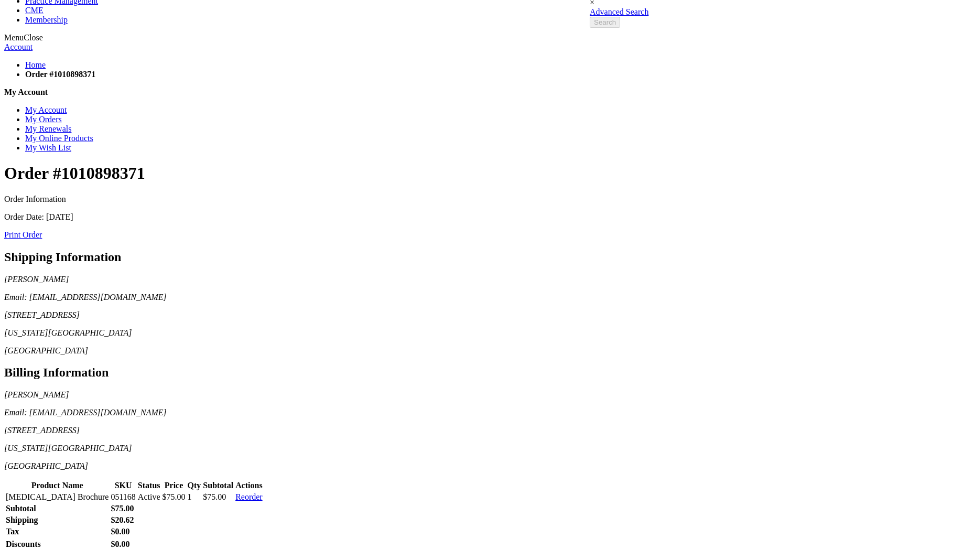
click at [42, 230] on link "Print Order" at bounding box center [23, 234] width 38 height 9
click at [262, 492] on link "Reorder" at bounding box center [248, 496] width 27 height 9
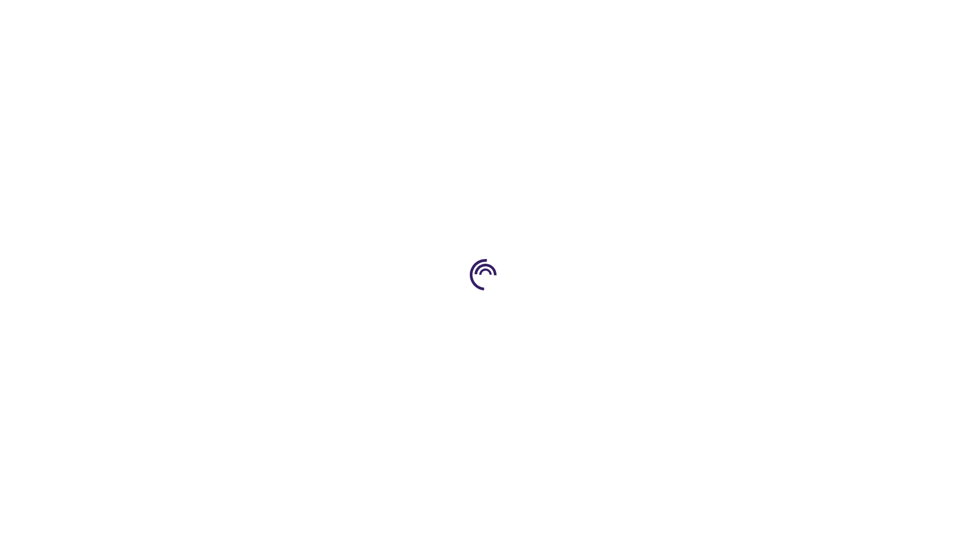
select select "US"
select select "47"
